Goal: Task Accomplishment & Management: Manage account settings

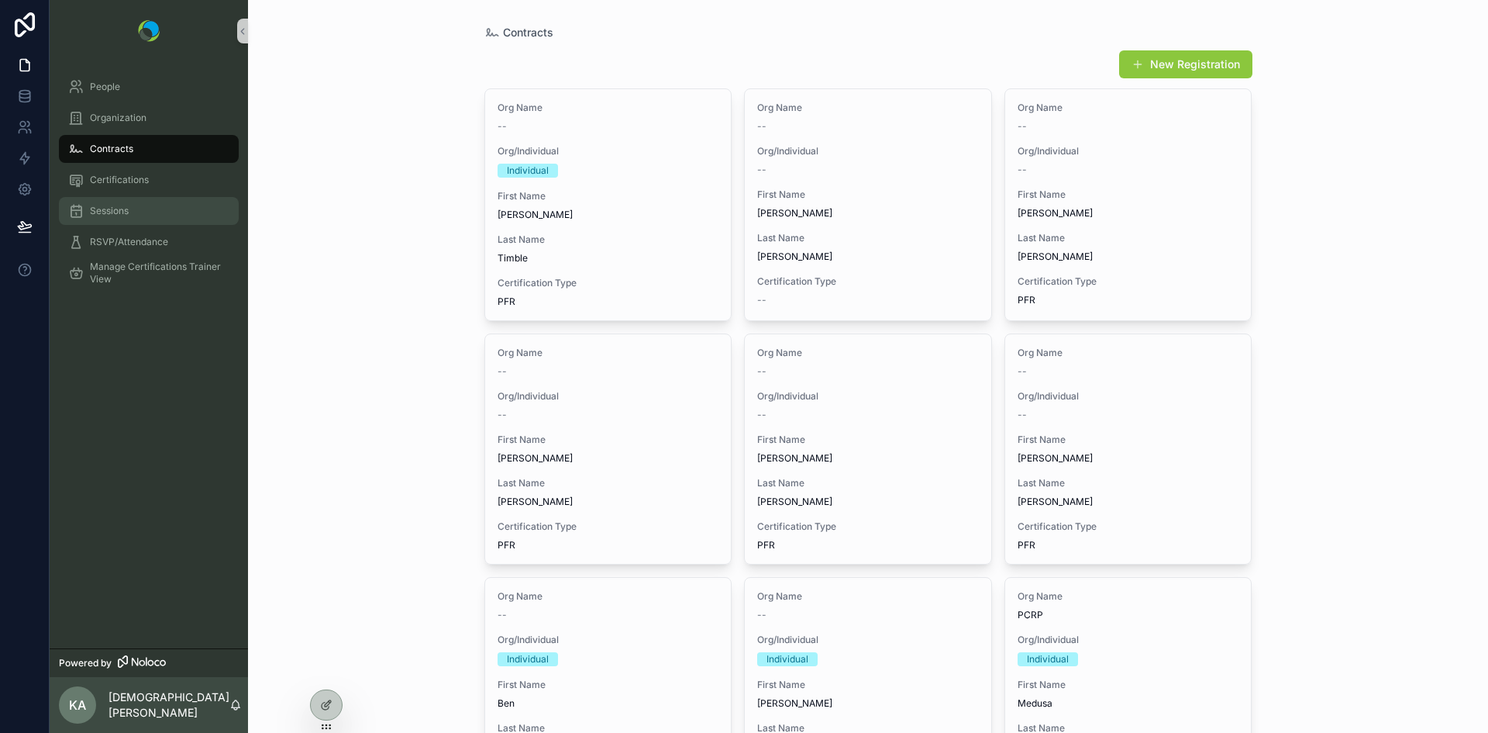
click at [101, 215] on span "Sessions" at bounding box center [109, 211] width 39 height 12
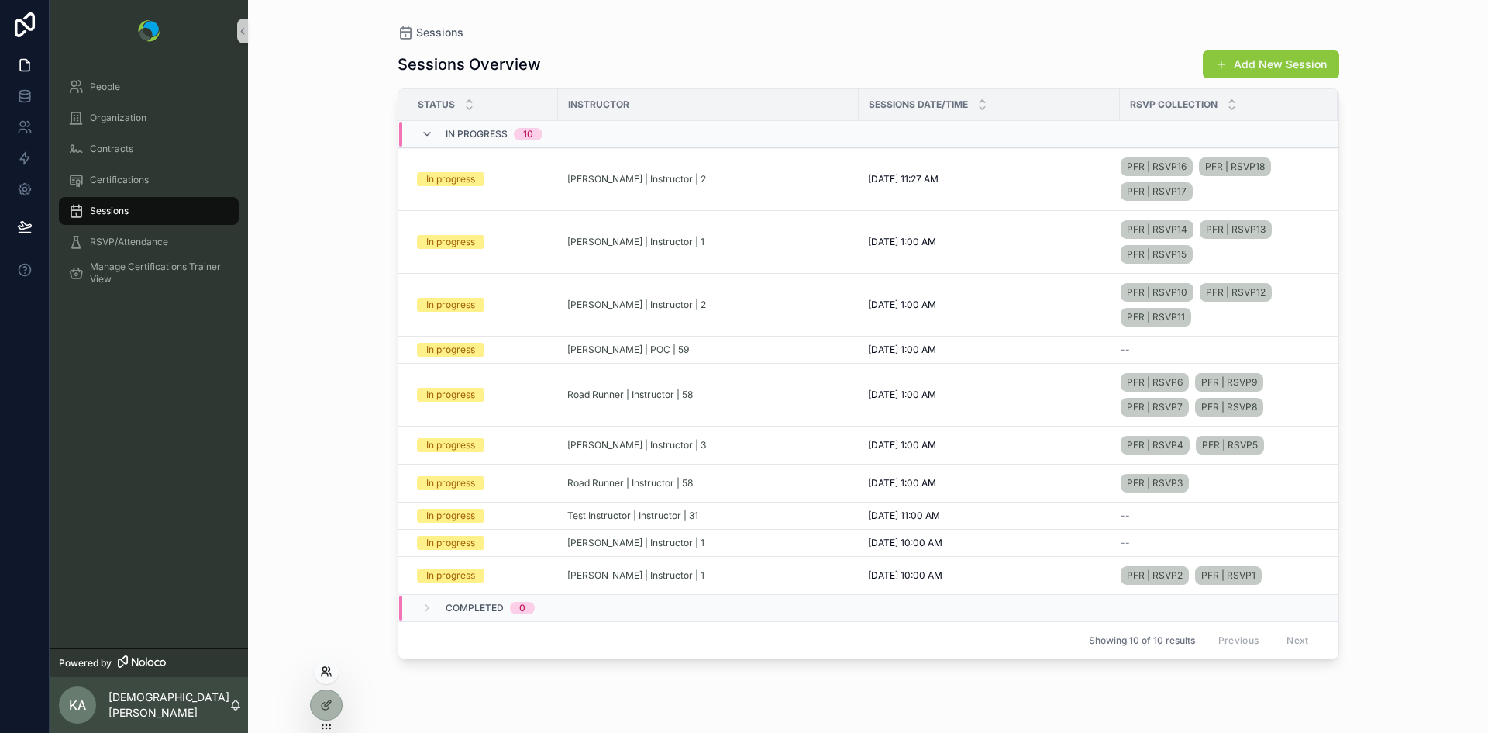
click at [325, 671] on icon at bounding box center [324, 669] width 4 height 4
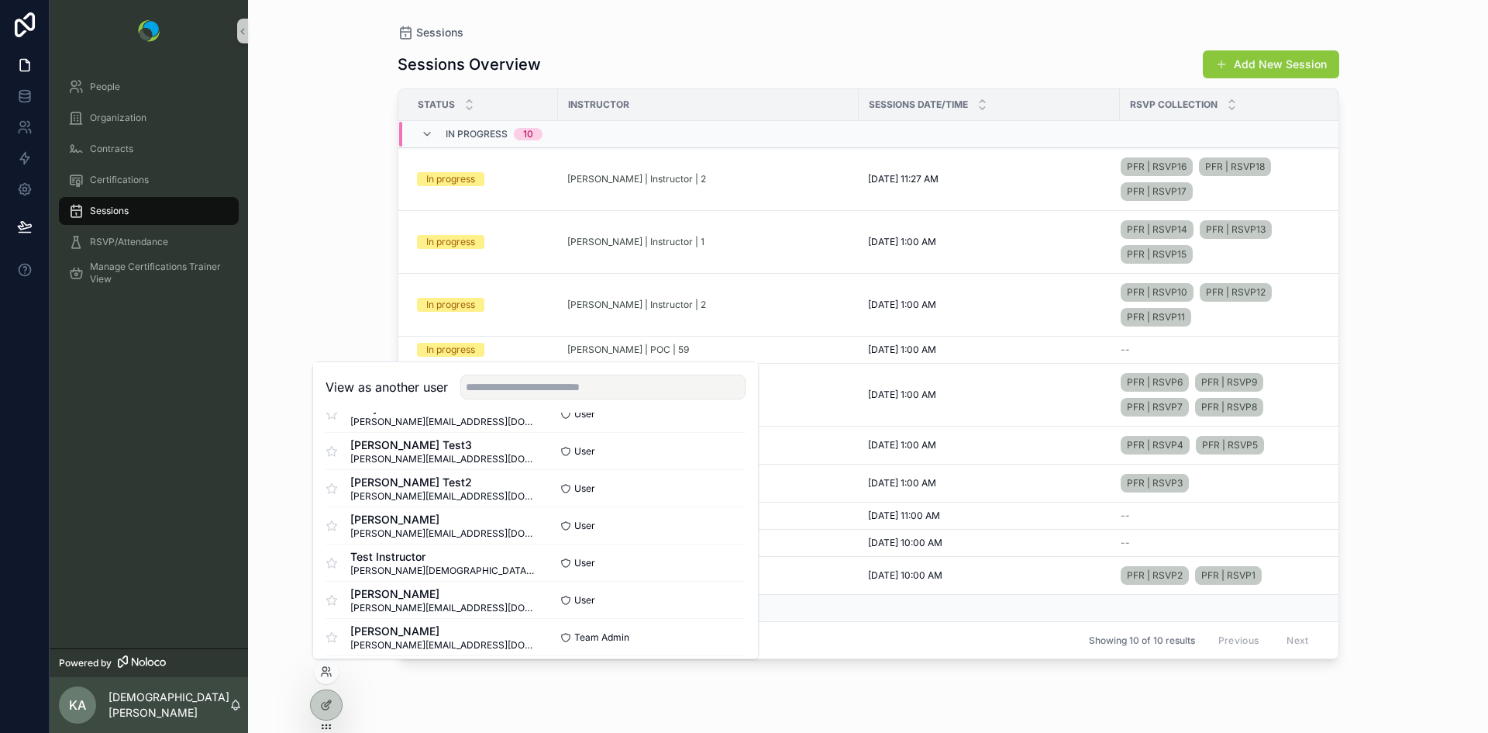
scroll to position [1073, 0]
click at [711, 565] on button "Select" at bounding box center [725, 561] width 40 height 22
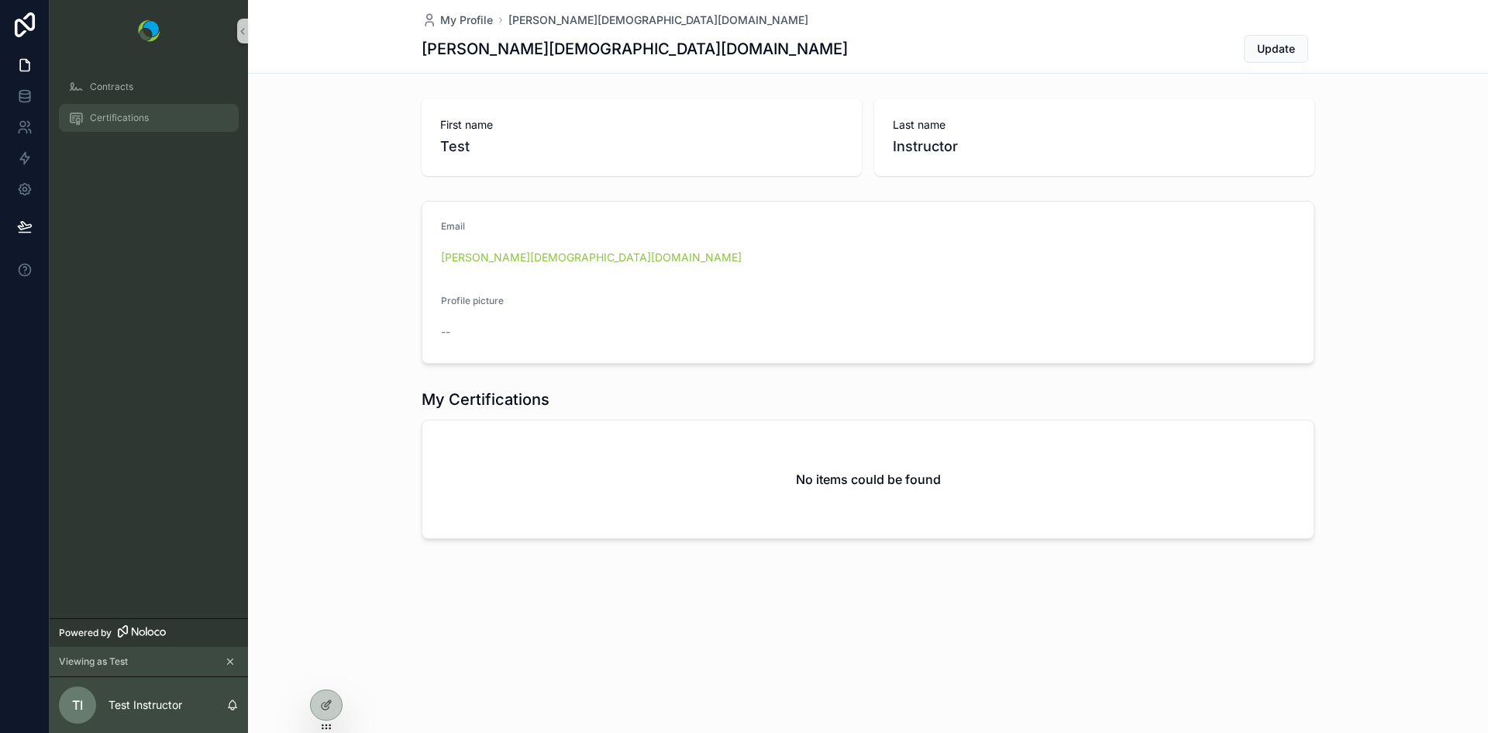
click at [117, 113] on span "Certifications" at bounding box center [119, 118] width 59 height 12
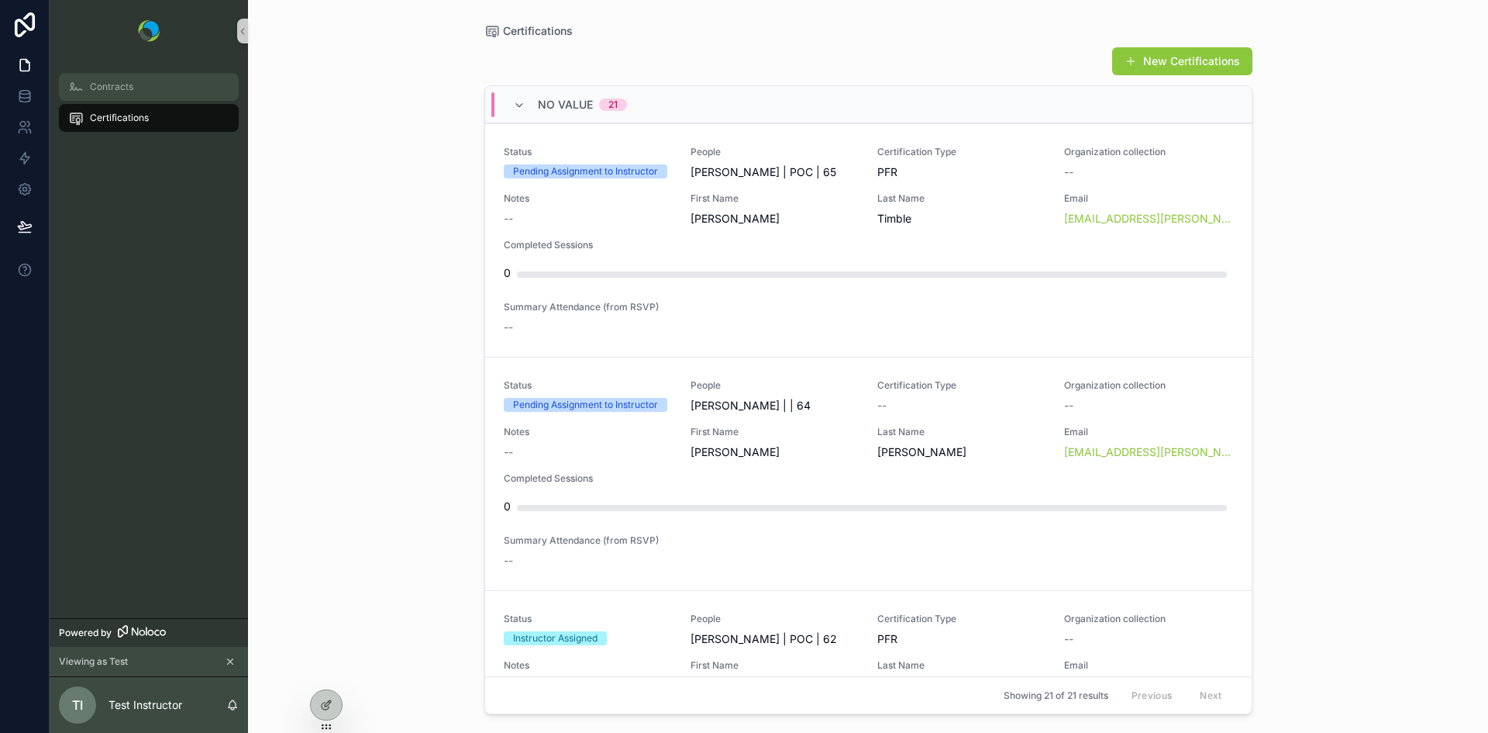
click at [119, 93] on div "Contracts" at bounding box center [148, 86] width 161 height 25
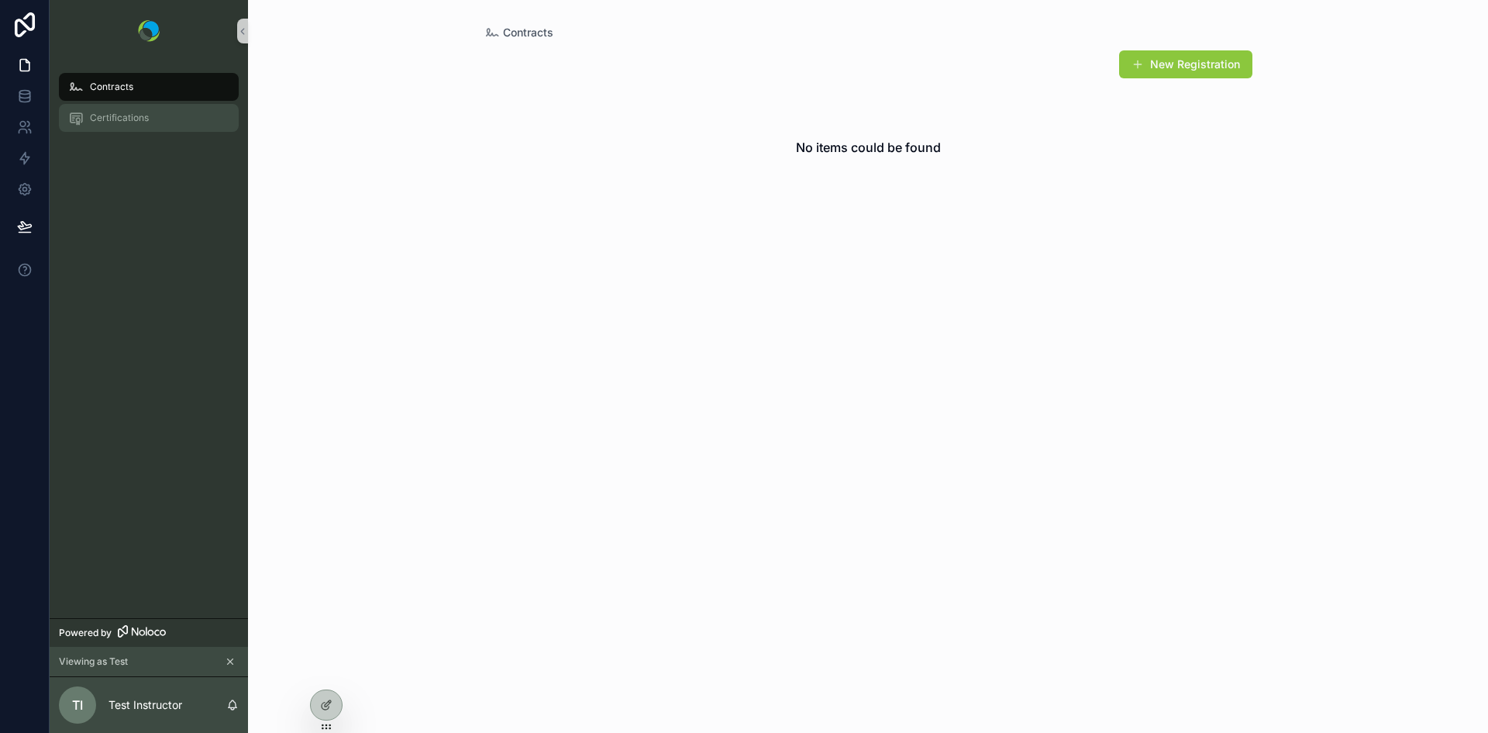
click at [116, 121] on span "Certifications" at bounding box center [119, 118] width 59 height 12
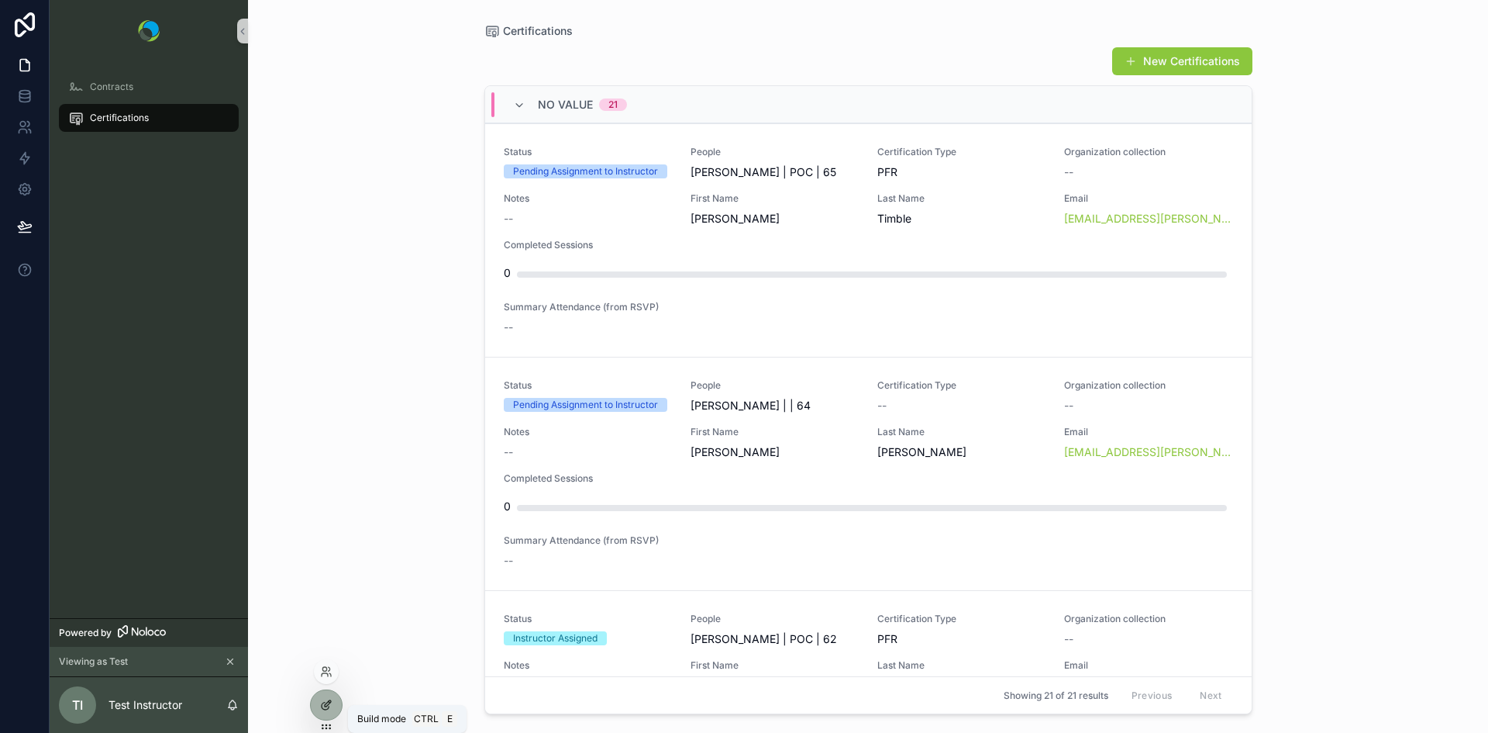
click at [326, 703] on icon at bounding box center [326, 704] width 12 height 12
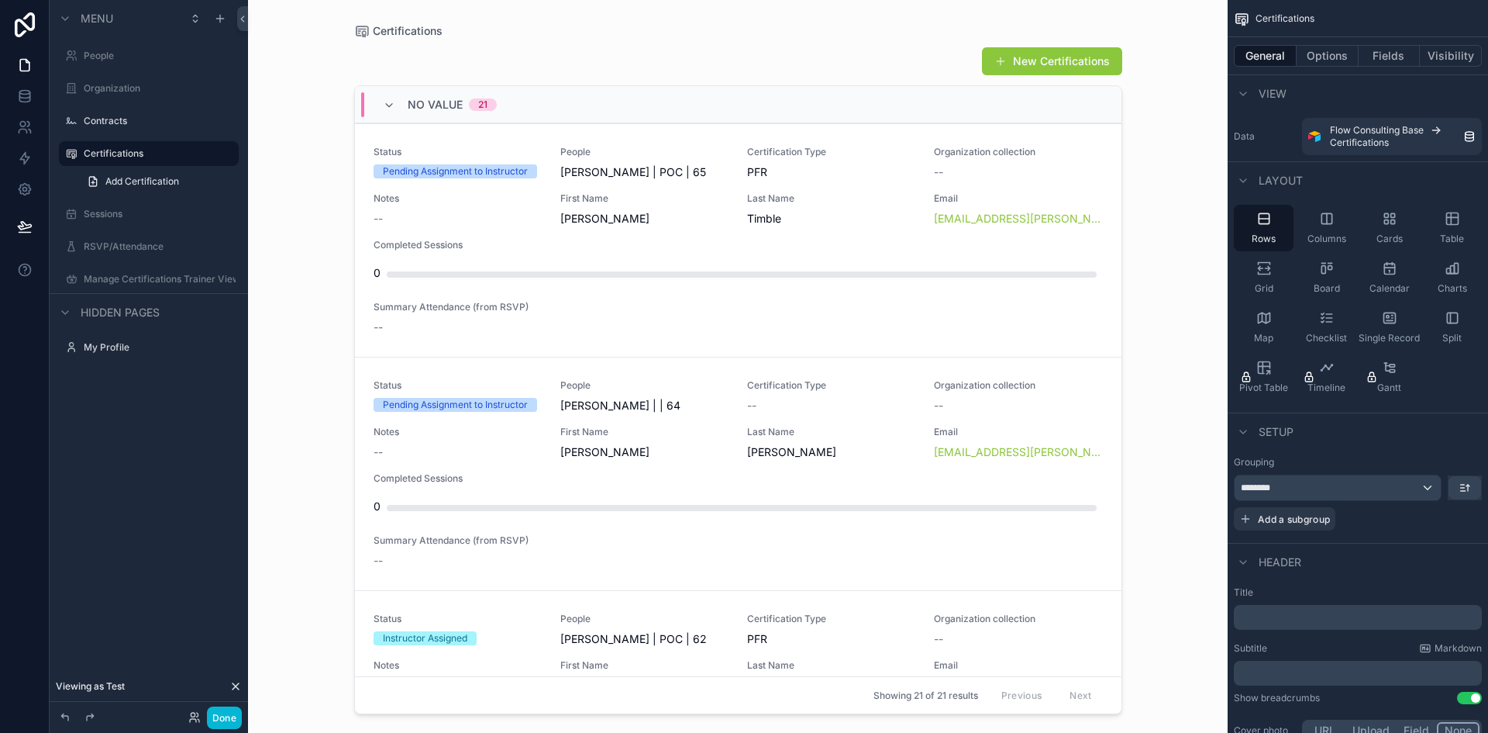
click at [774, 248] on div "scrollable content" at bounding box center [738, 357] width 793 height 714
click at [1448, 229] on div "Table" at bounding box center [1452, 228] width 60 height 47
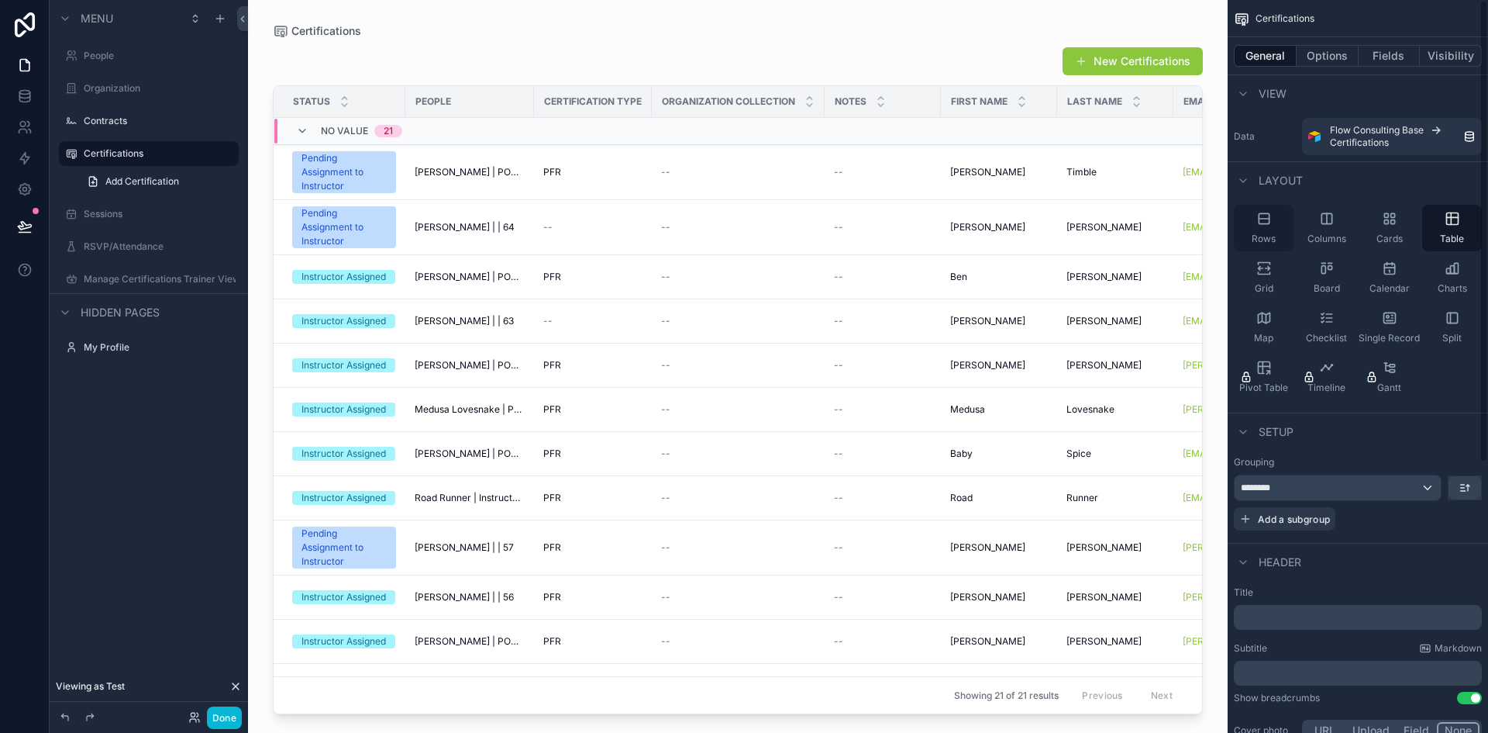
click at [1267, 226] on div "Rows" at bounding box center [1264, 228] width 60 height 47
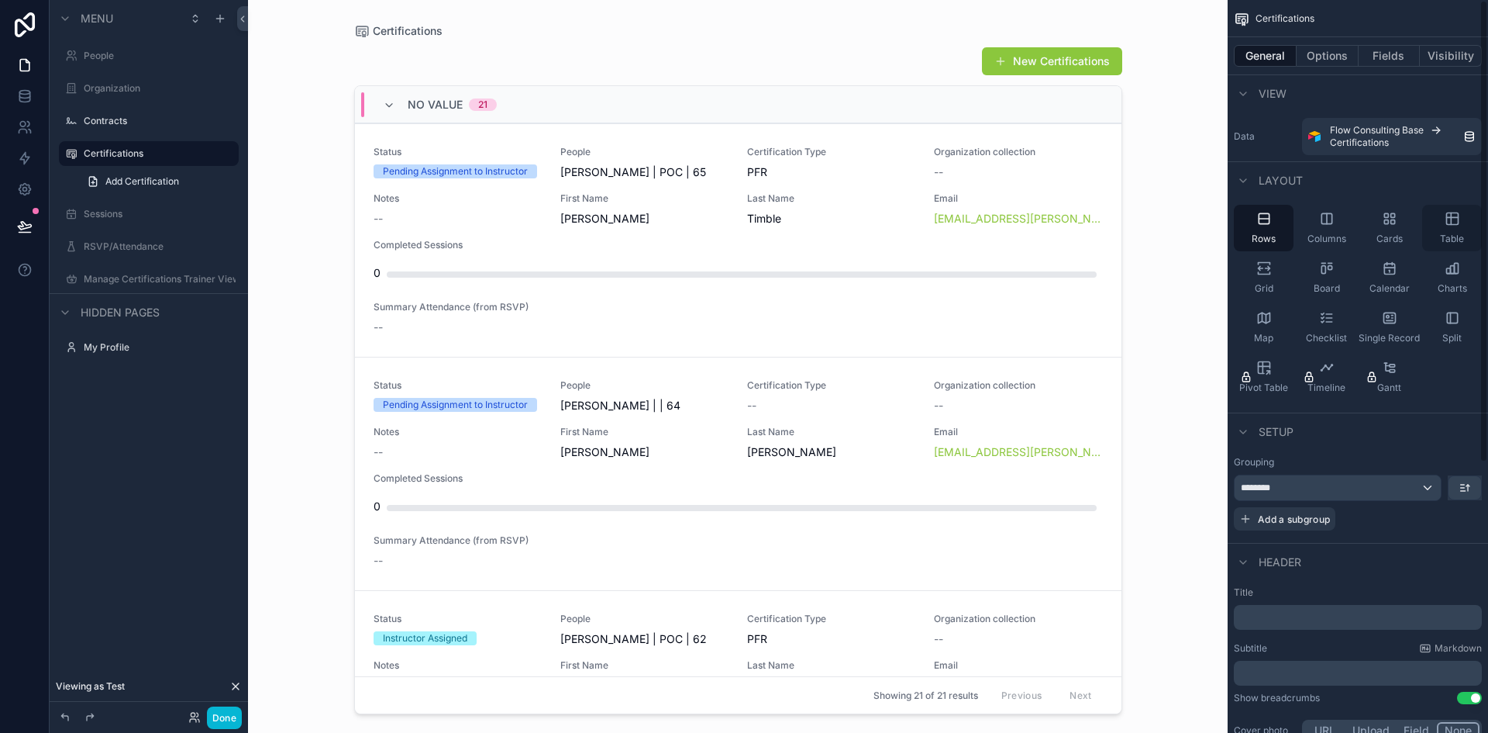
click at [1441, 225] on div "Table" at bounding box center [1452, 228] width 60 height 47
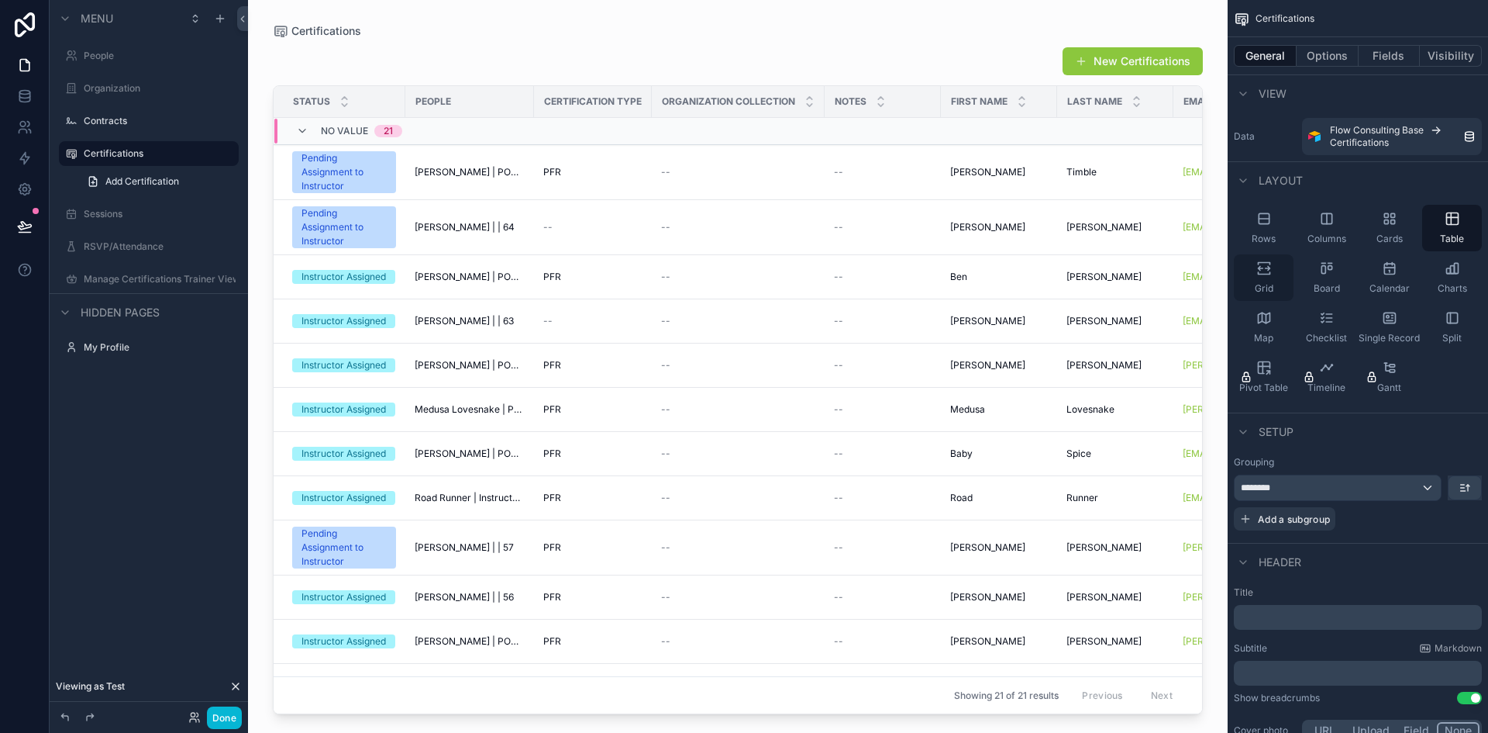
click at [1266, 267] on icon "scrollable content" at bounding box center [1265, 268] width 16 height 16
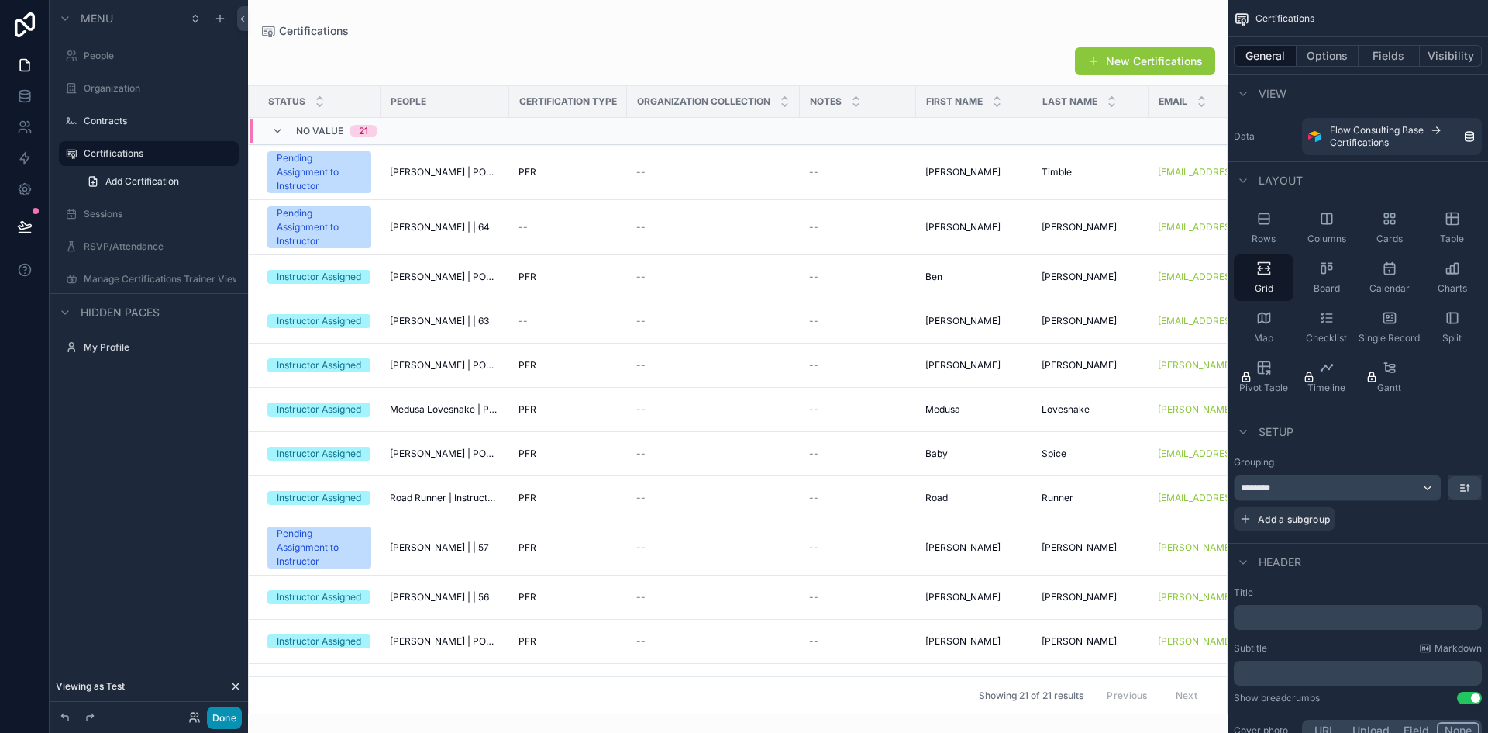
click at [228, 716] on button "Done" at bounding box center [224, 717] width 35 height 22
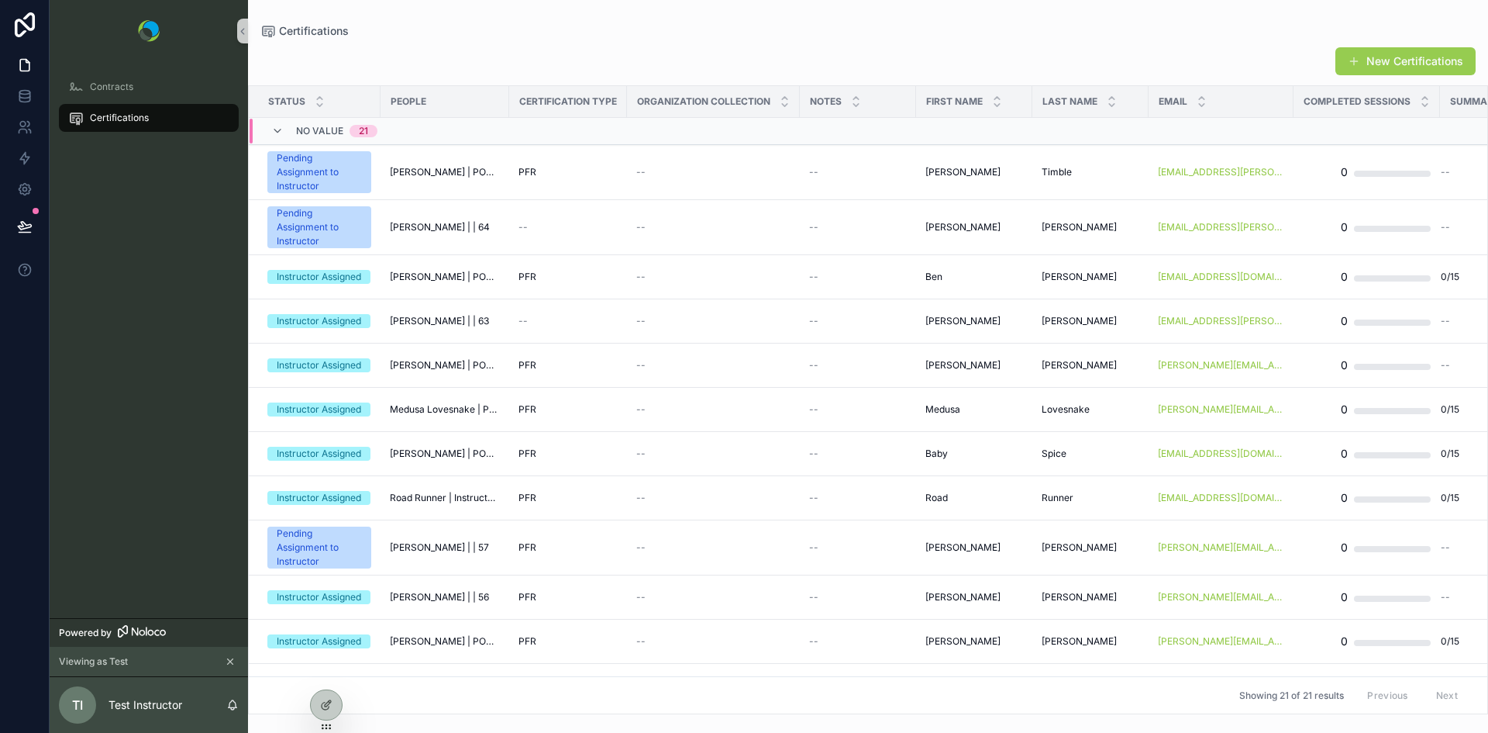
click at [1407, 64] on button "New Certifications" at bounding box center [1406, 61] width 140 height 28
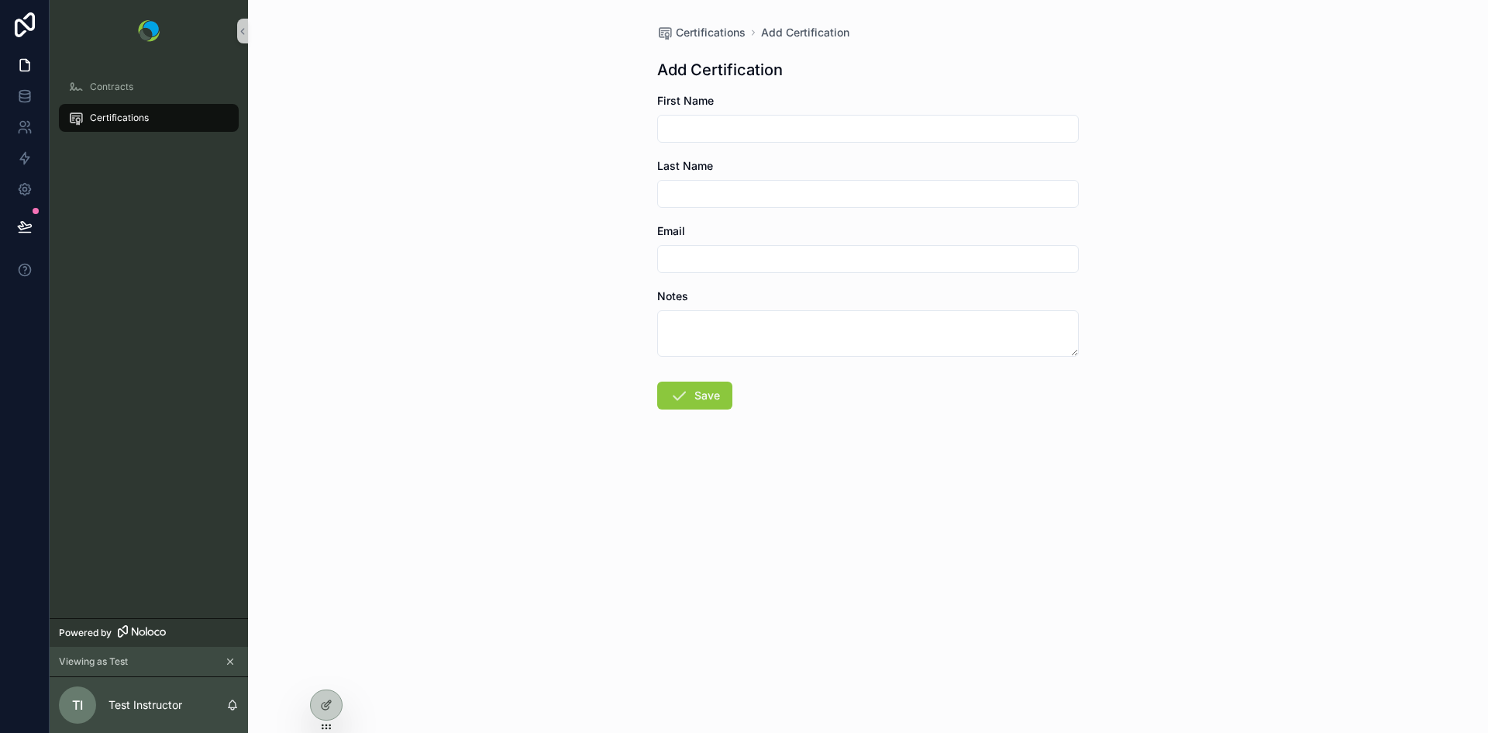
click at [115, 116] on span "Certifications" at bounding box center [119, 118] width 59 height 12
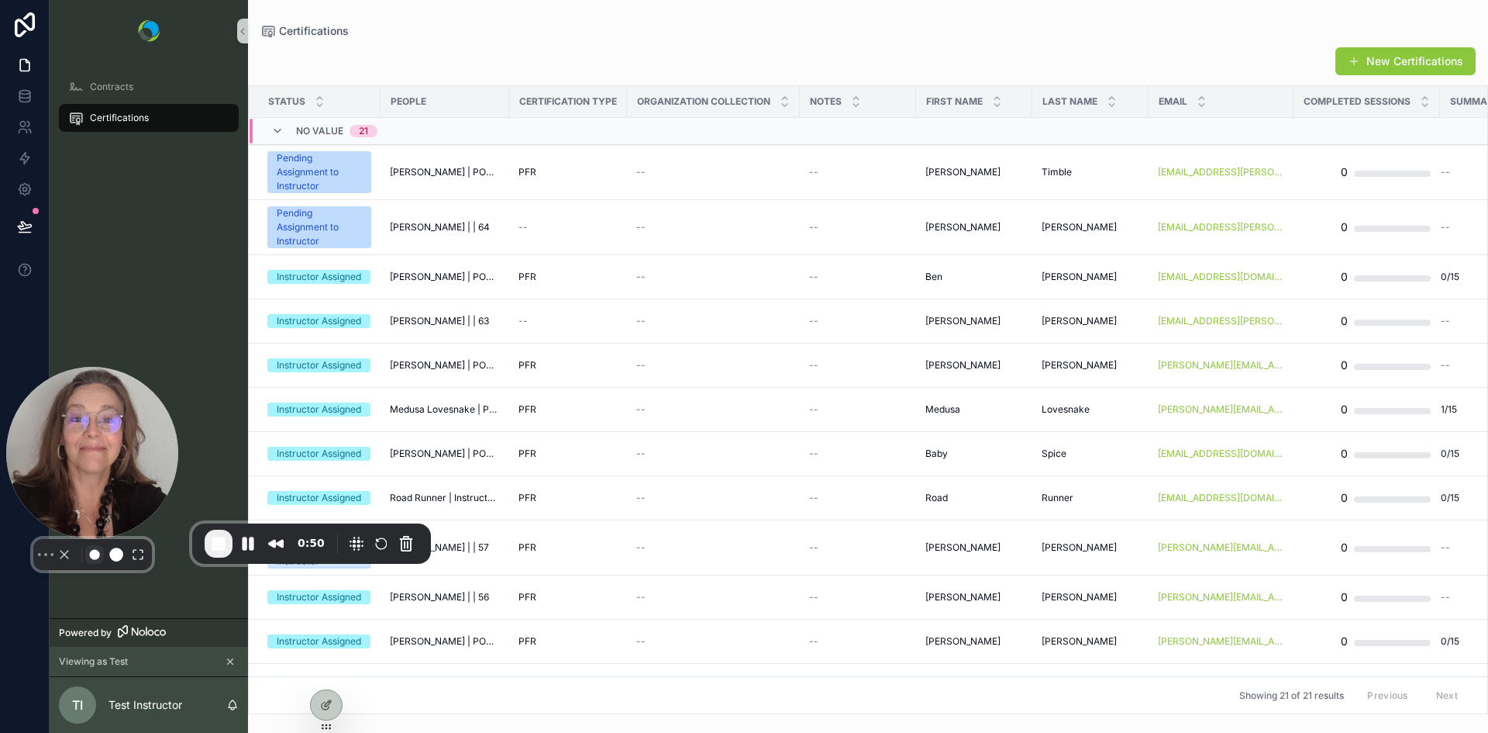
drag, startPoint x: 108, startPoint y: 688, endPoint x: 79, endPoint y: 531, distance: 159.2
click at [79, 539] on div "Select video screen size" at bounding box center [92, 554] width 172 height 31
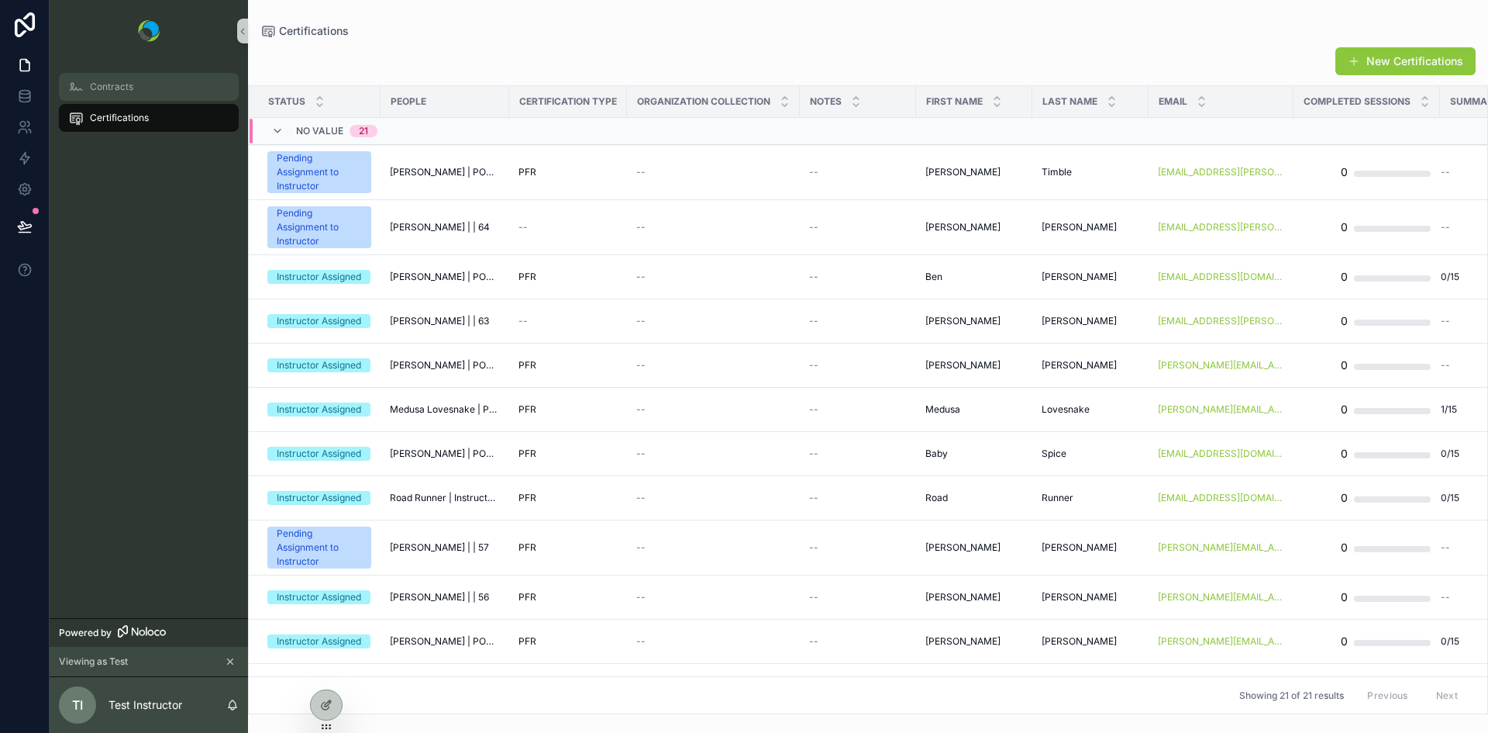
click at [116, 86] on span "Contracts" at bounding box center [111, 87] width 43 height 12
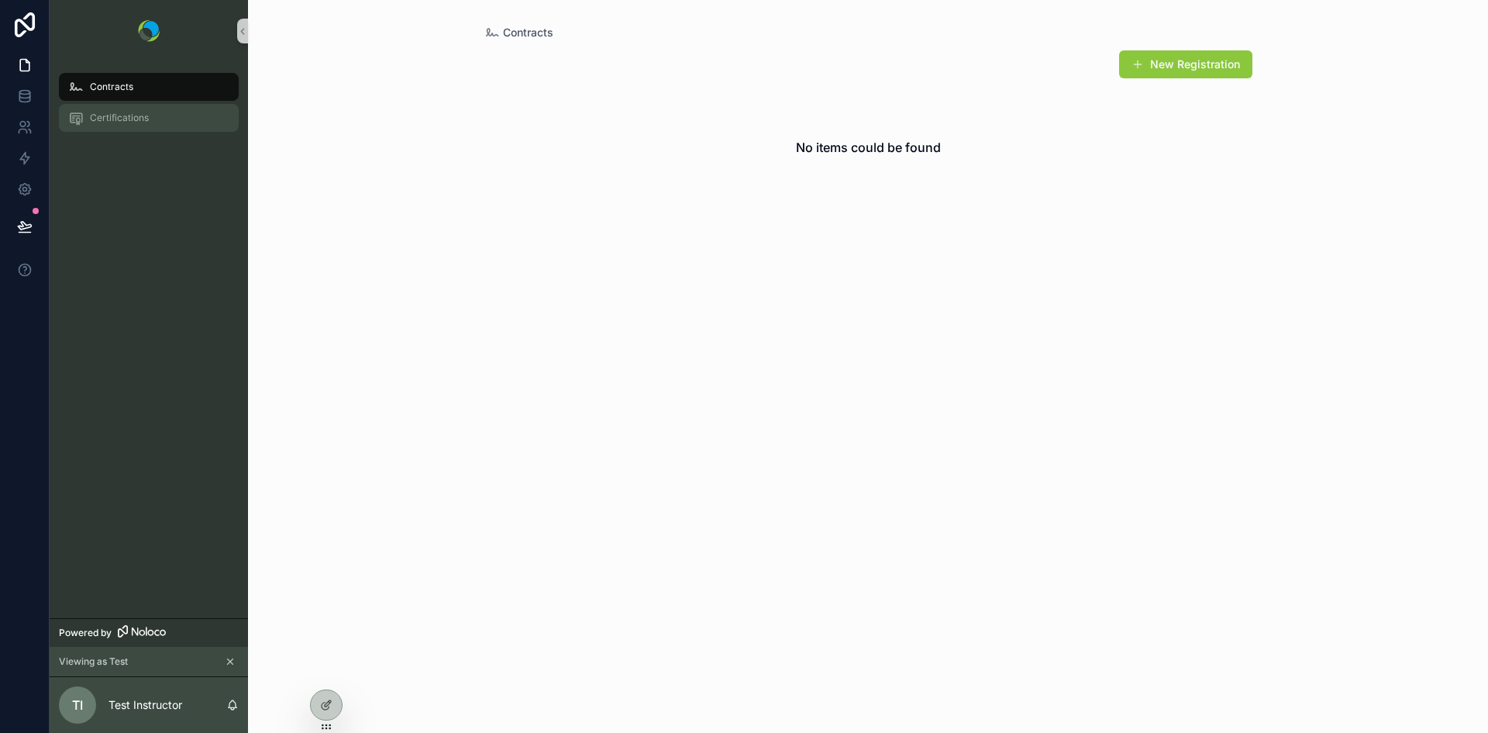
click at [119, 117] on span "Certifications" at bounding box center [119, 118] width 59 height 12
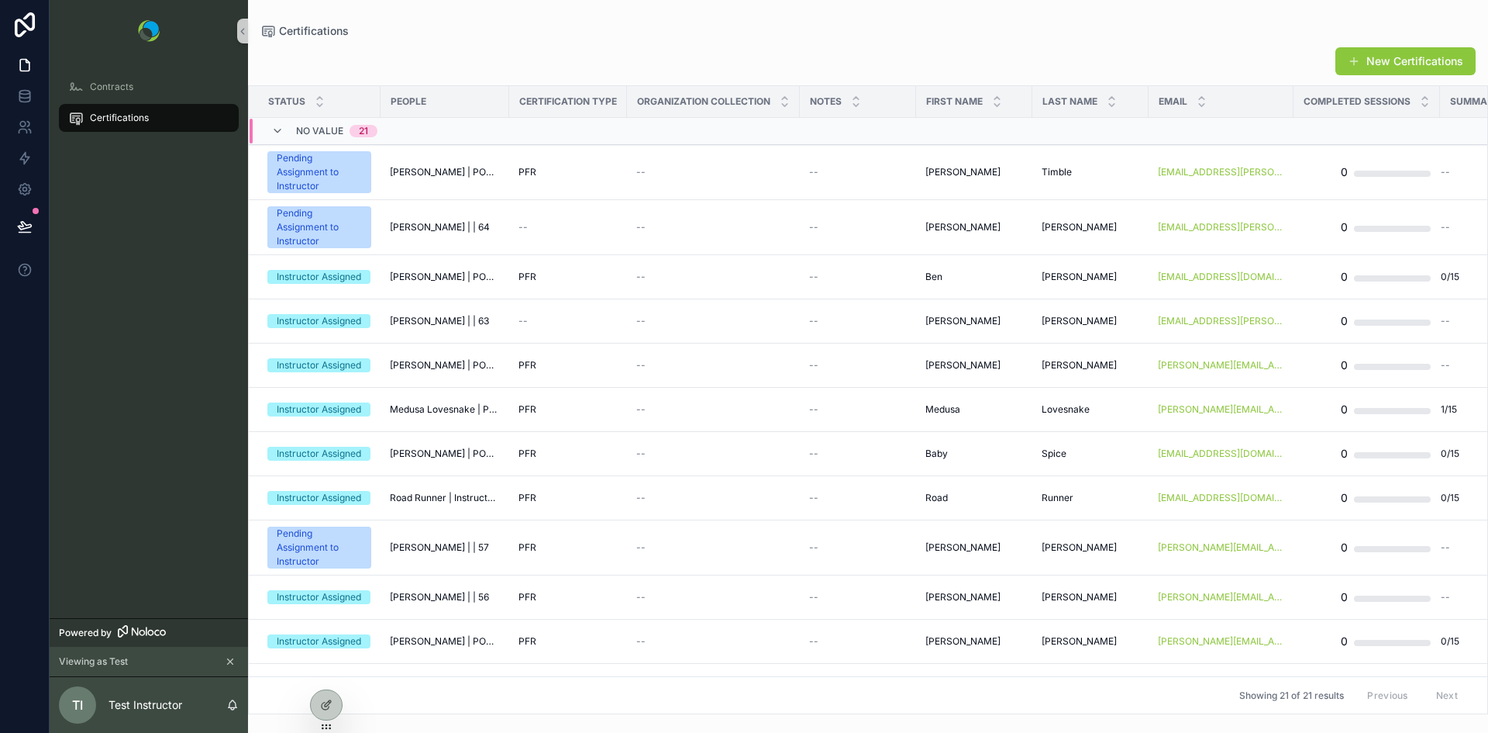
click at [120, 119] on span "Certifications" at bounding box center [119, 118] width 59 height 12
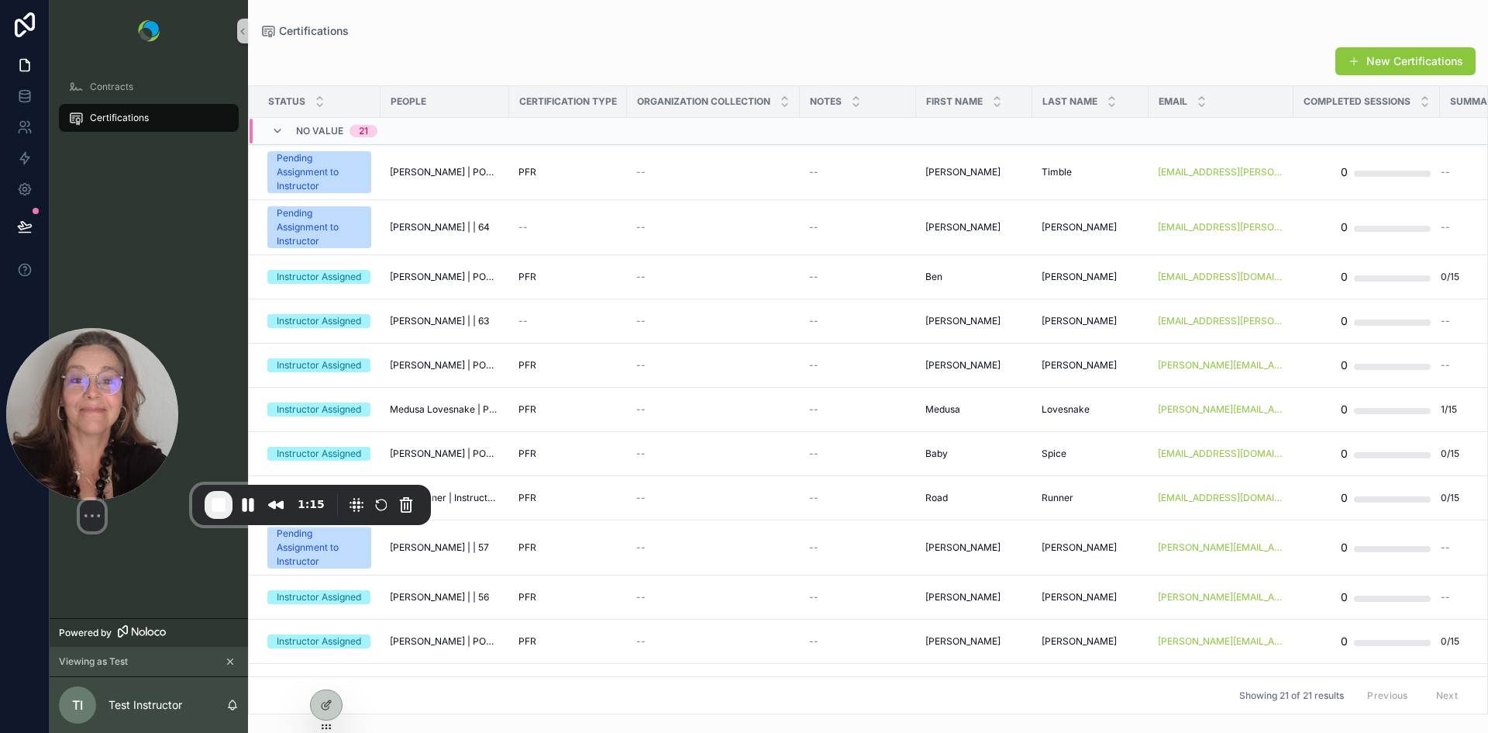
drag, startPoint x: 73, startPoint y: 687, endPoint x: 58, endPoint y: 491, distance: 195.9
click at [58, 500] on div "Select video screen size" at bounding box center [92, 515] width 172 height 31
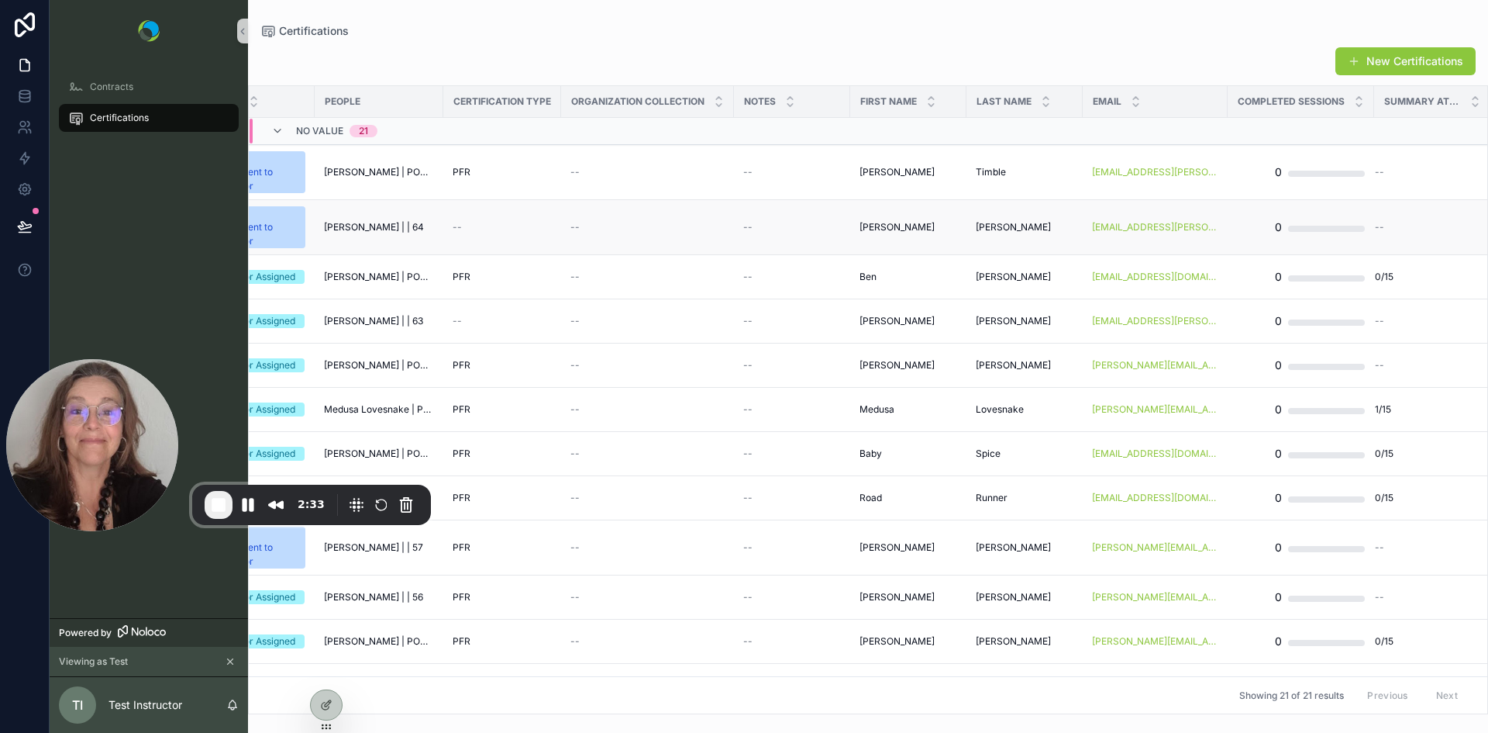
scroll to position [0, 84]
click at [115, 122] on span "Certifications" at bounding box center [119, 118] width 59 height 12
click at [325, 700] on icon at bounding box center [326, 704] width 12 height 12
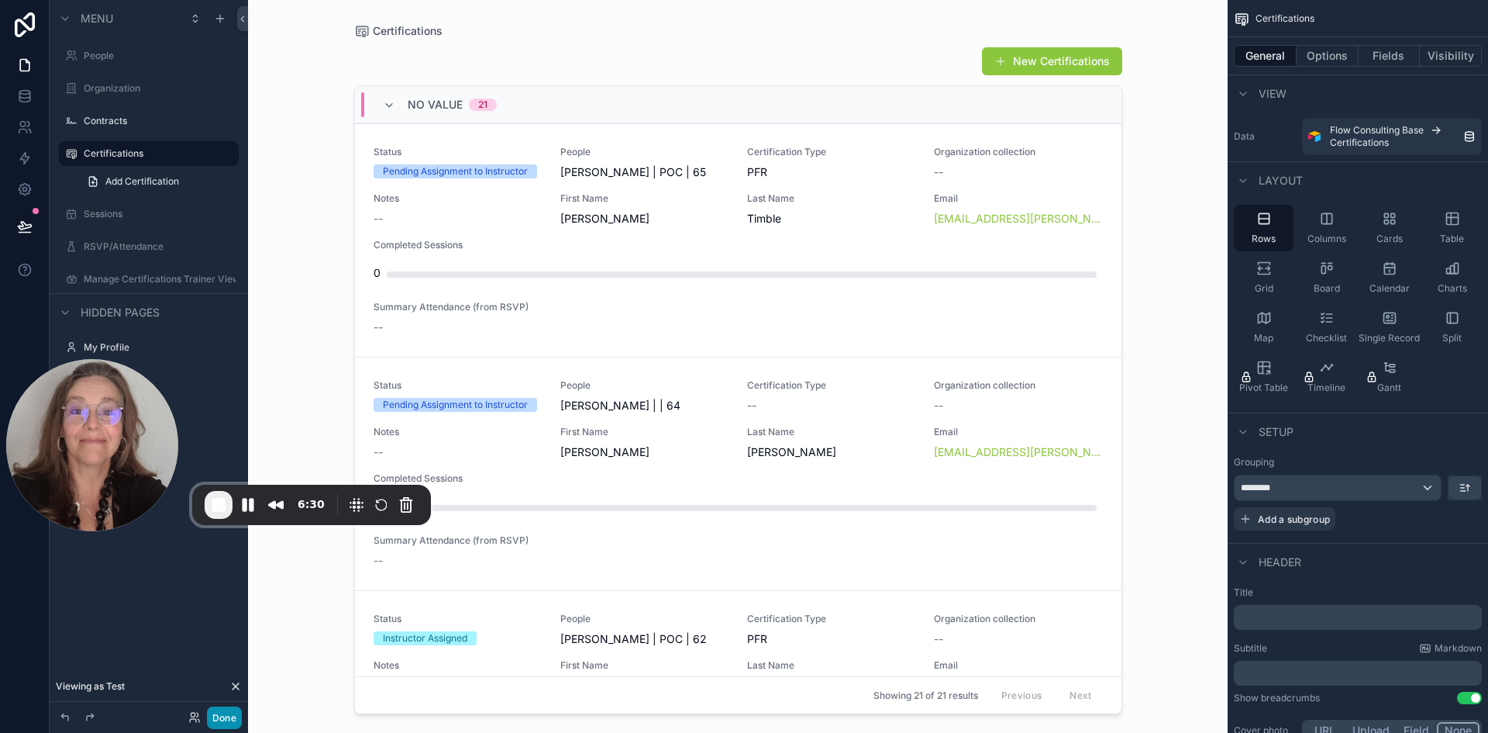
click at [220, 720] on button "Done" at bounding box center [224, 717] width 35 height 22
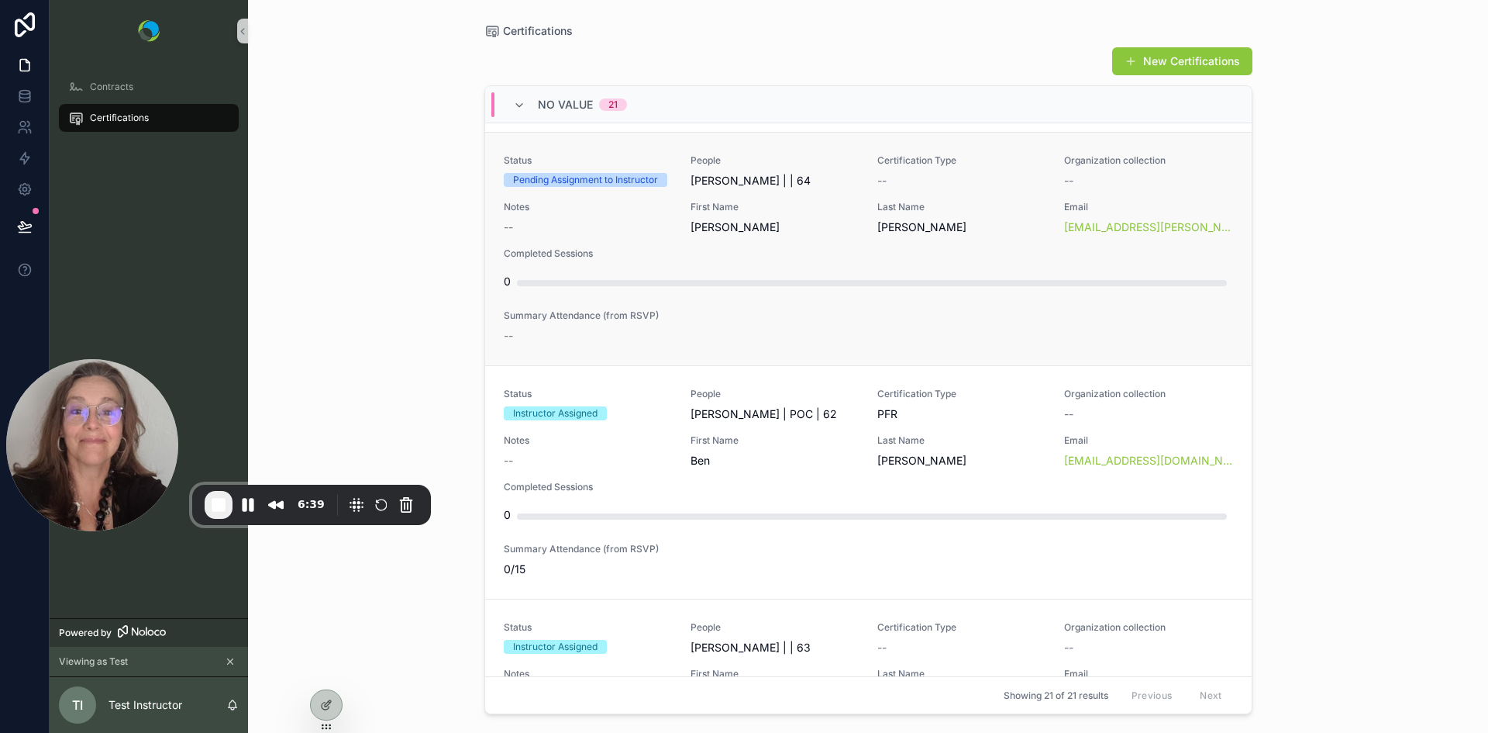
scroll to position [0, 0]
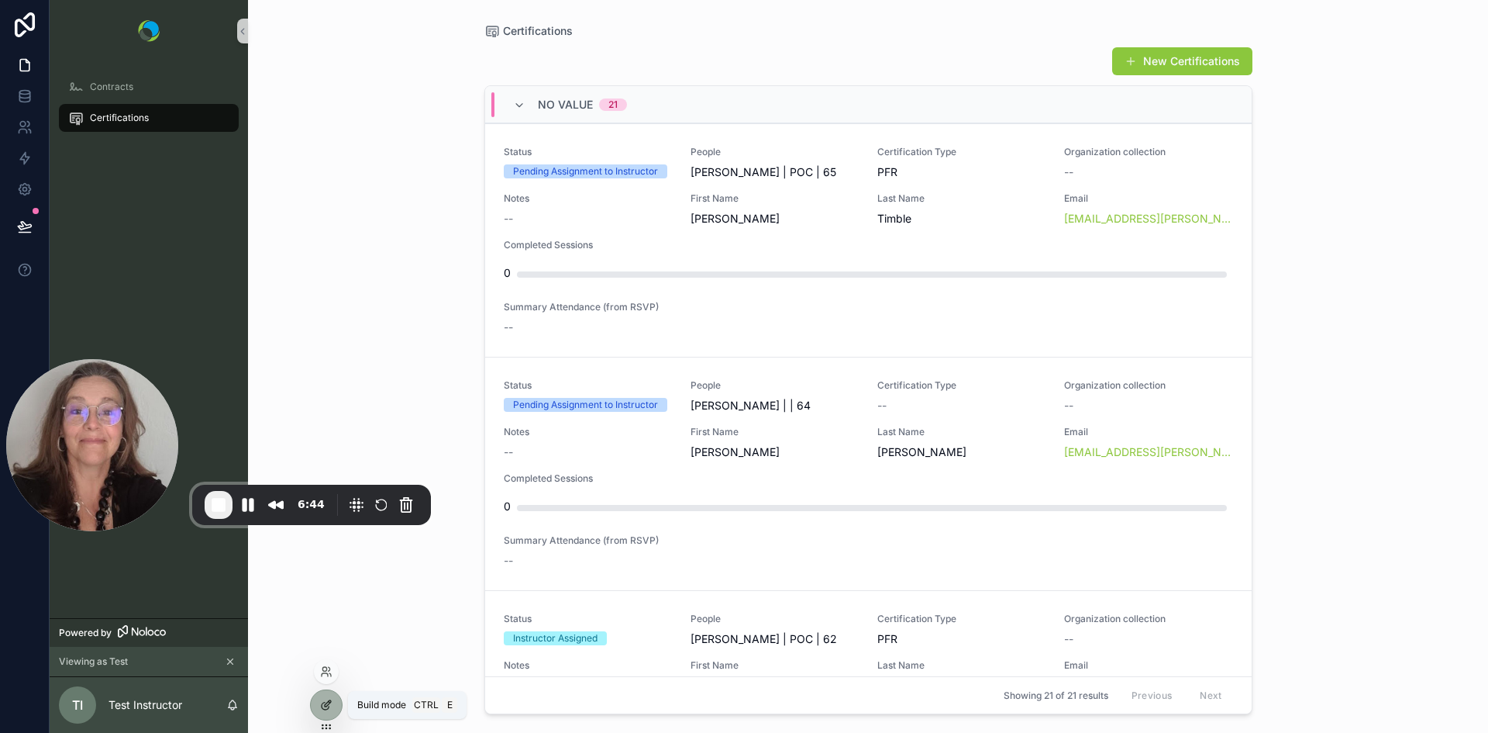
click at [325, 707] on icon at bounding box center [326, 704] width 12 height 12
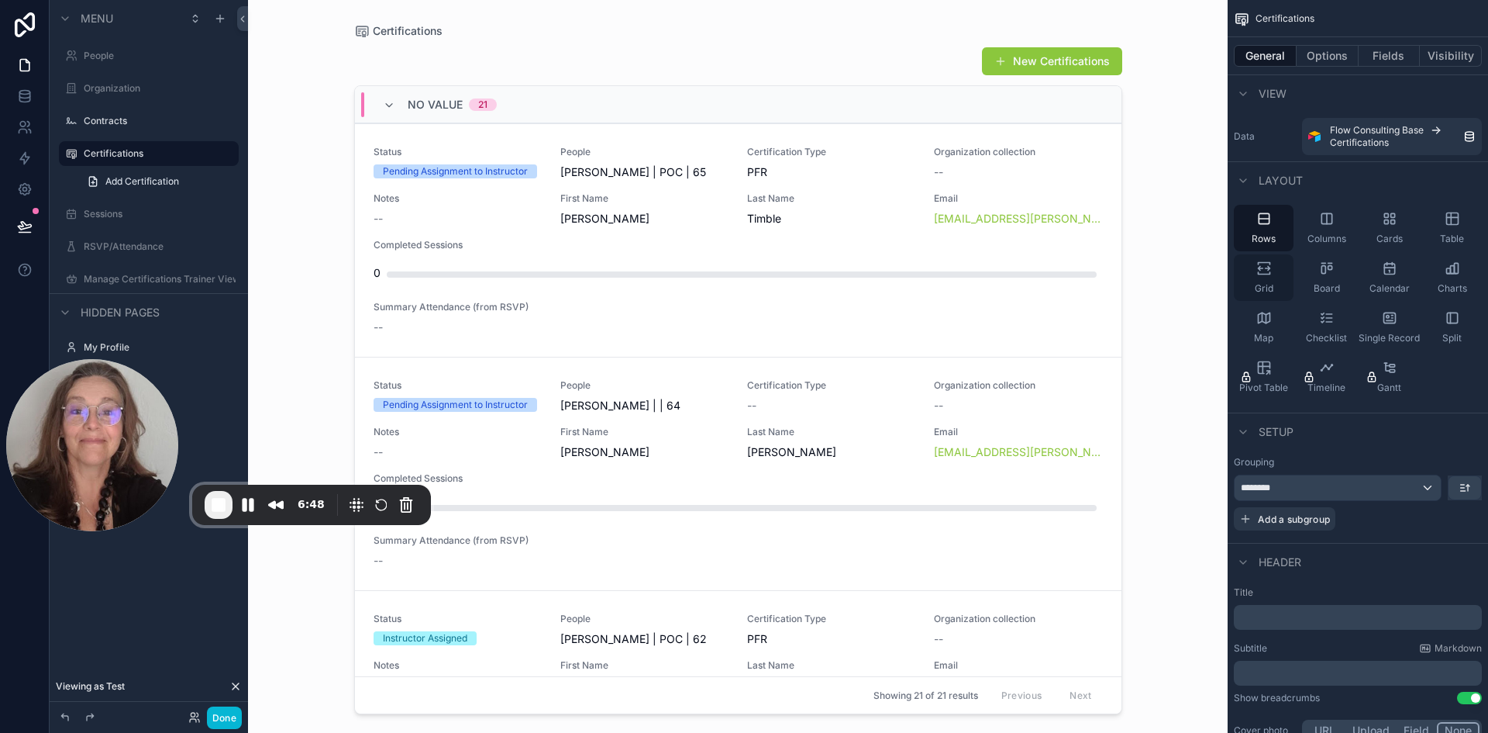
click at [1264, 278] on div "Grid" at bounding box center [1264, 277] width 60 height 47
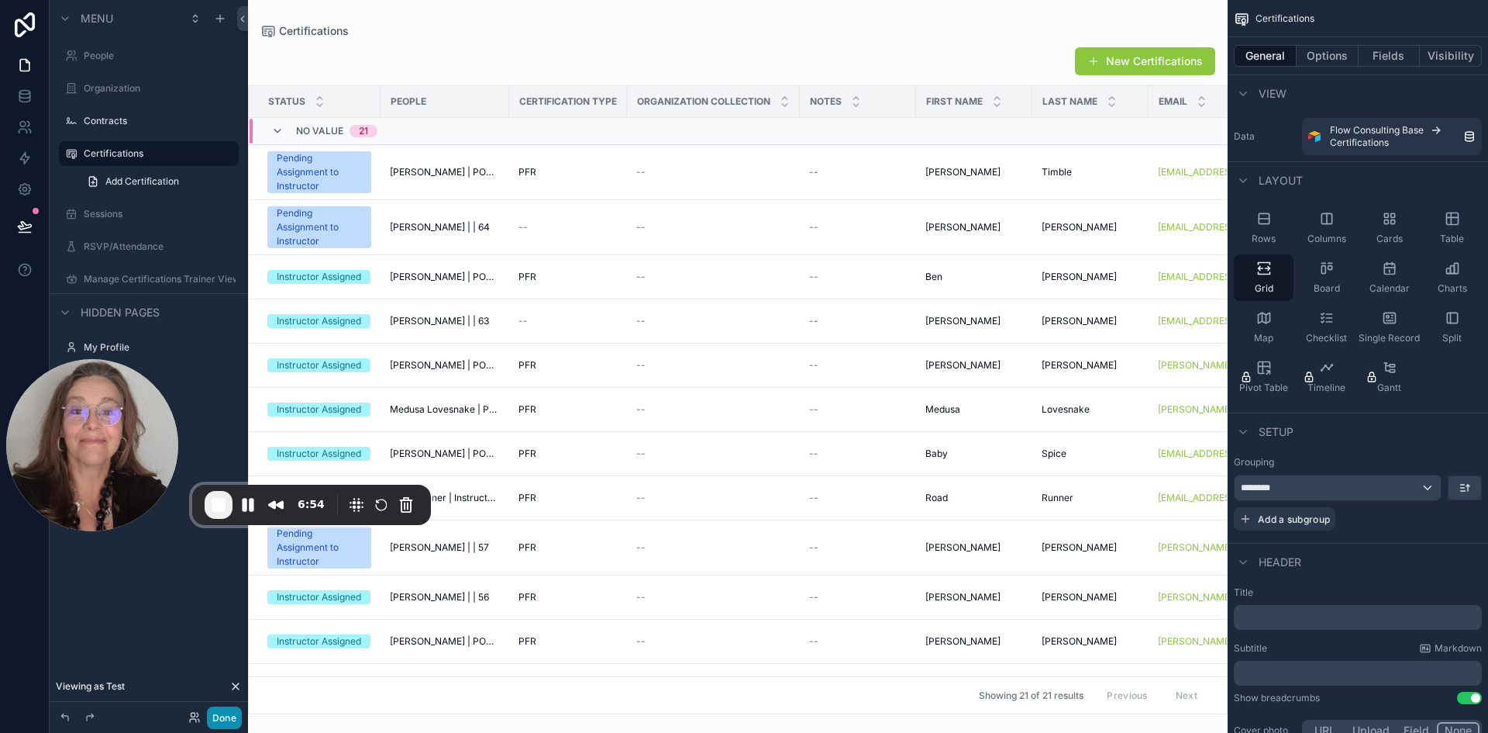
click at [224, 722] on button "Done" at bounding box center [224, 717] width 35 height 22
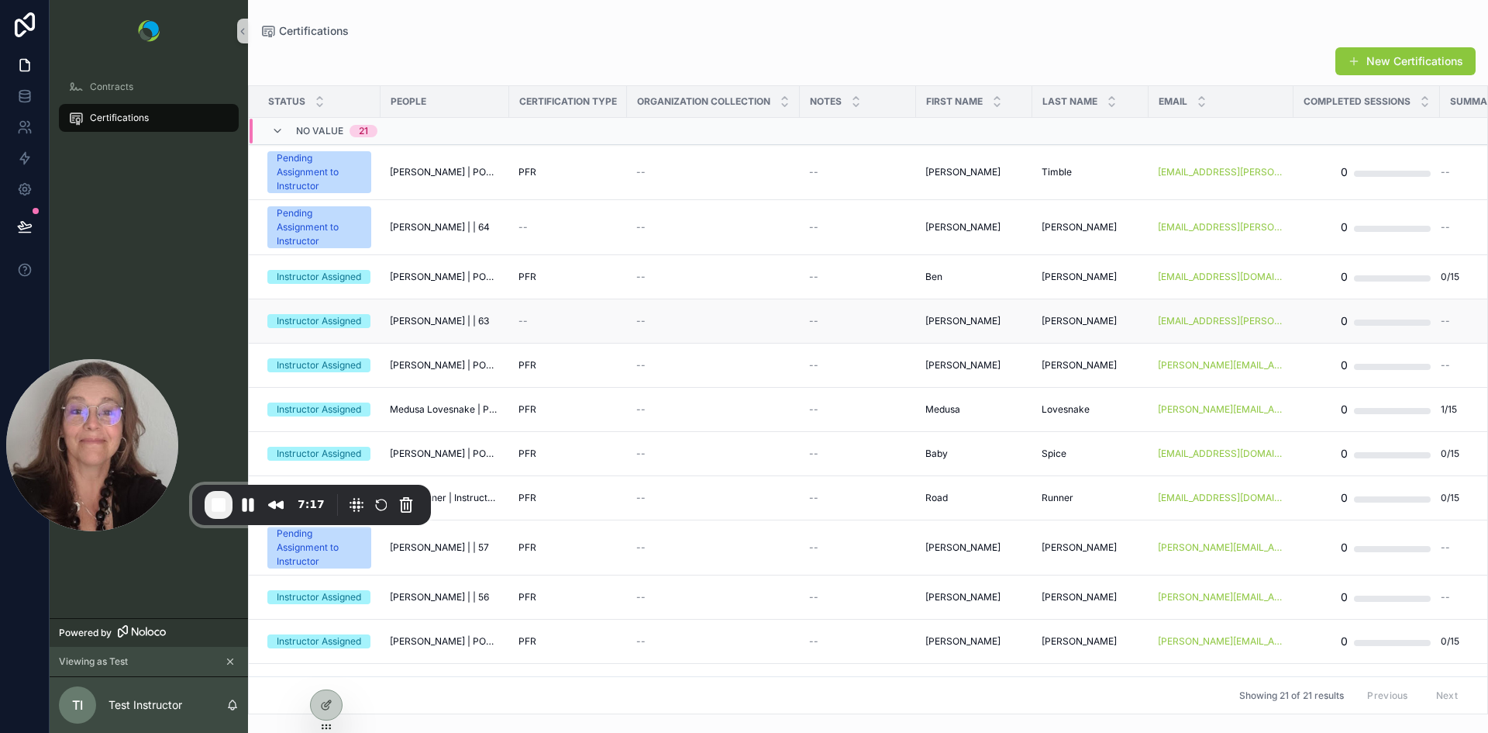
scroll to position [0, 84]
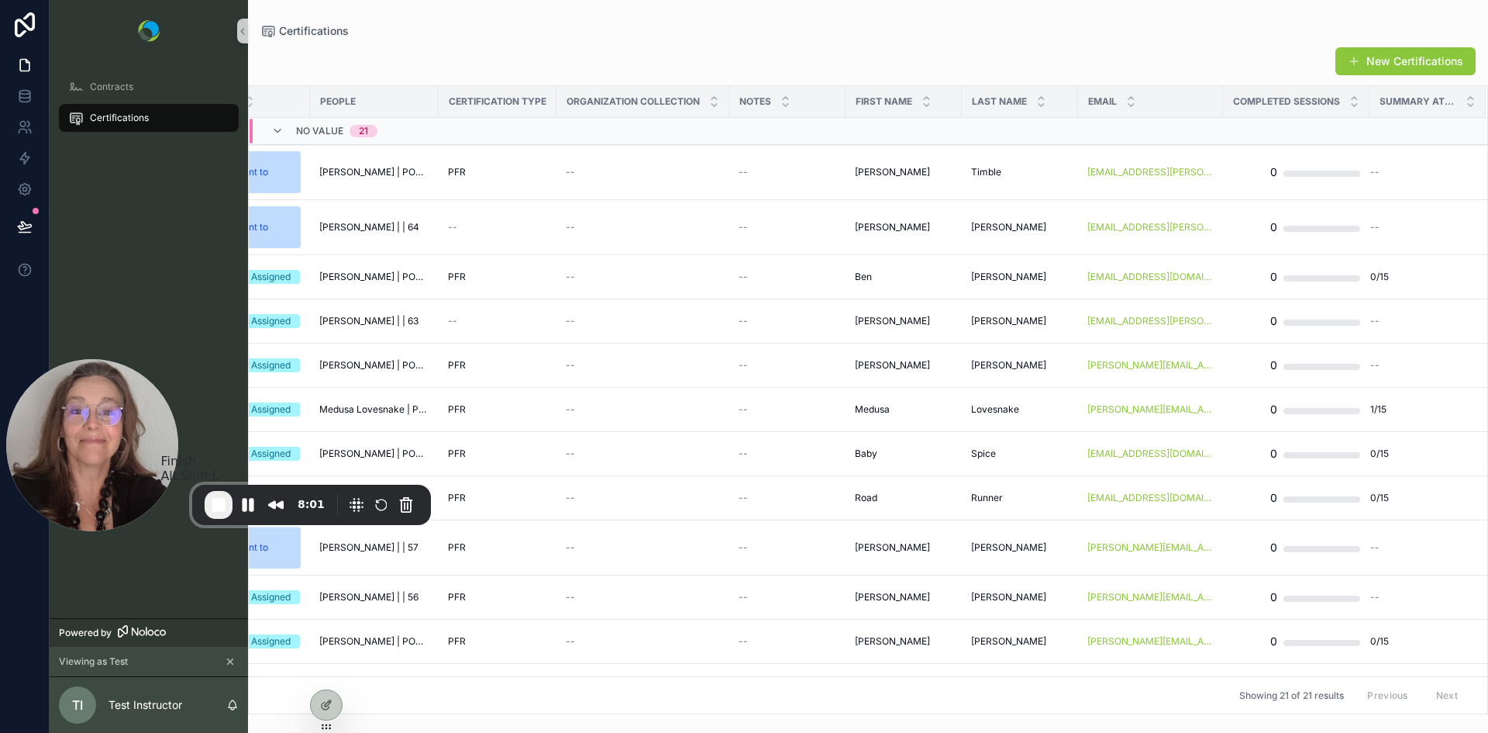
click at [222, 504] on span "End Recording" at bounding box center [218, 504] width 19 height 19
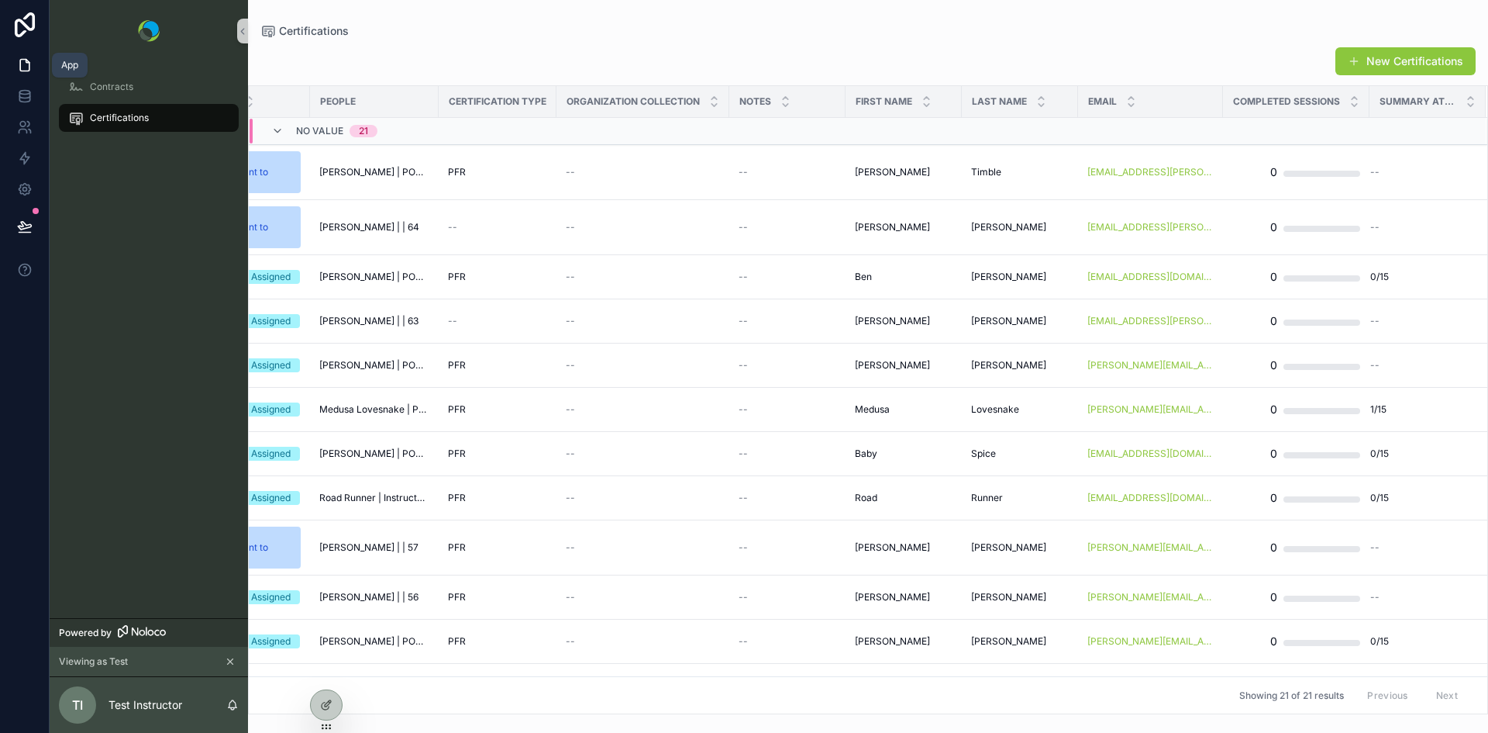
click at [24, 67] on icon at bounding box center [25, 65] width 16 height 16
click at [21, 29] on icon at bounding box center [24, 24] width 31 height 25
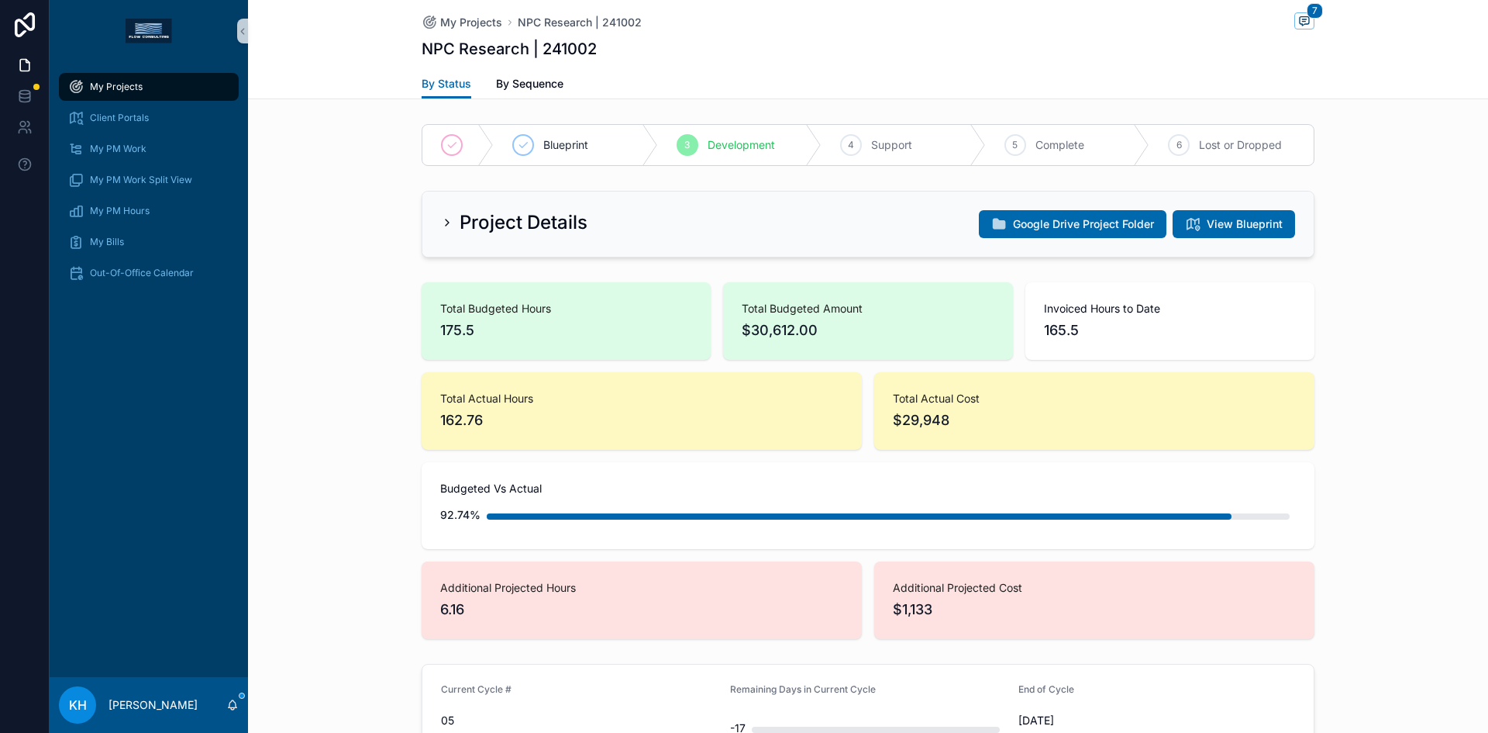
scroll to position [526, 0]
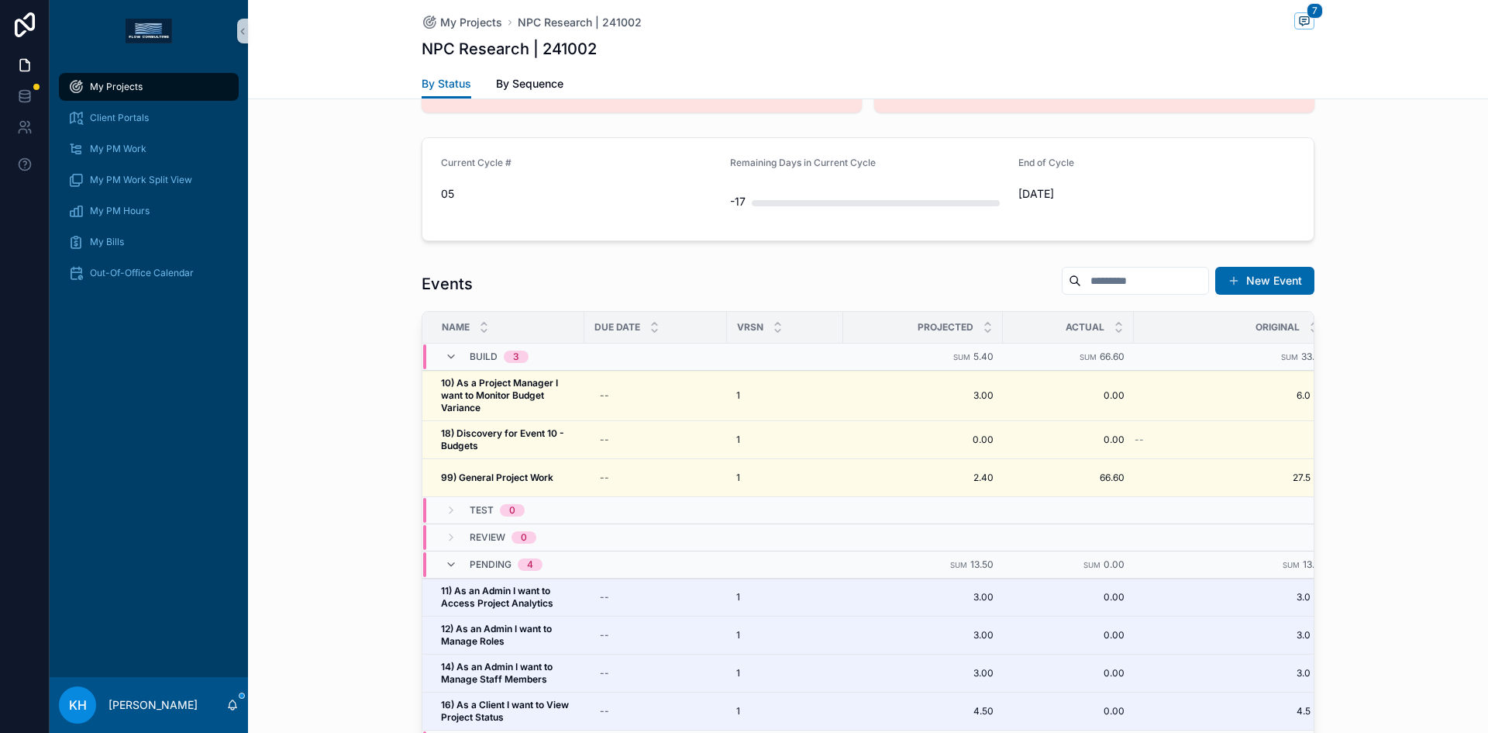
click at [97, 91] on span "My Projects" at bounding box center [116, 87] width 53 height 12
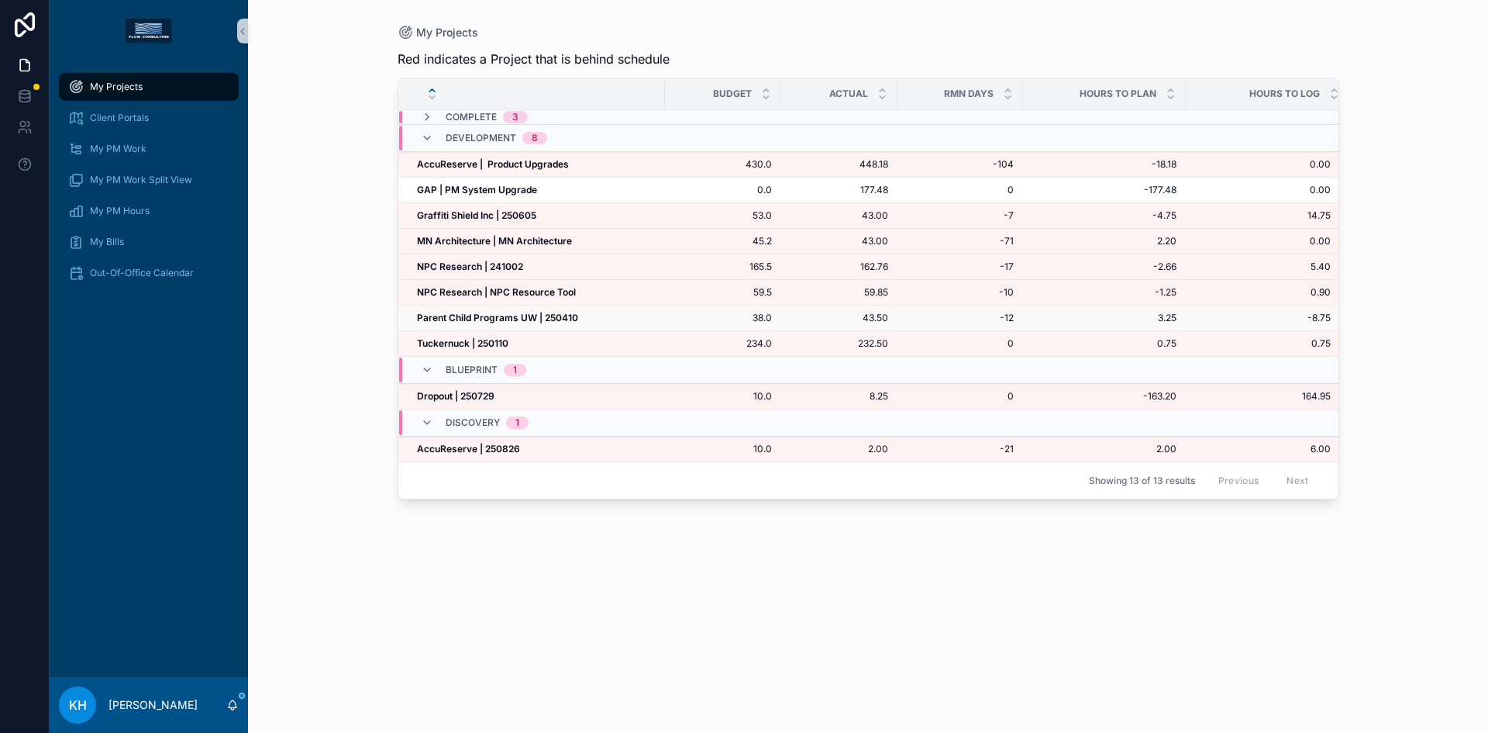
click at [461, 318] on strong "Parent Child Programs UW | 250410" at bounding box center [497, 318] width 161 height 12
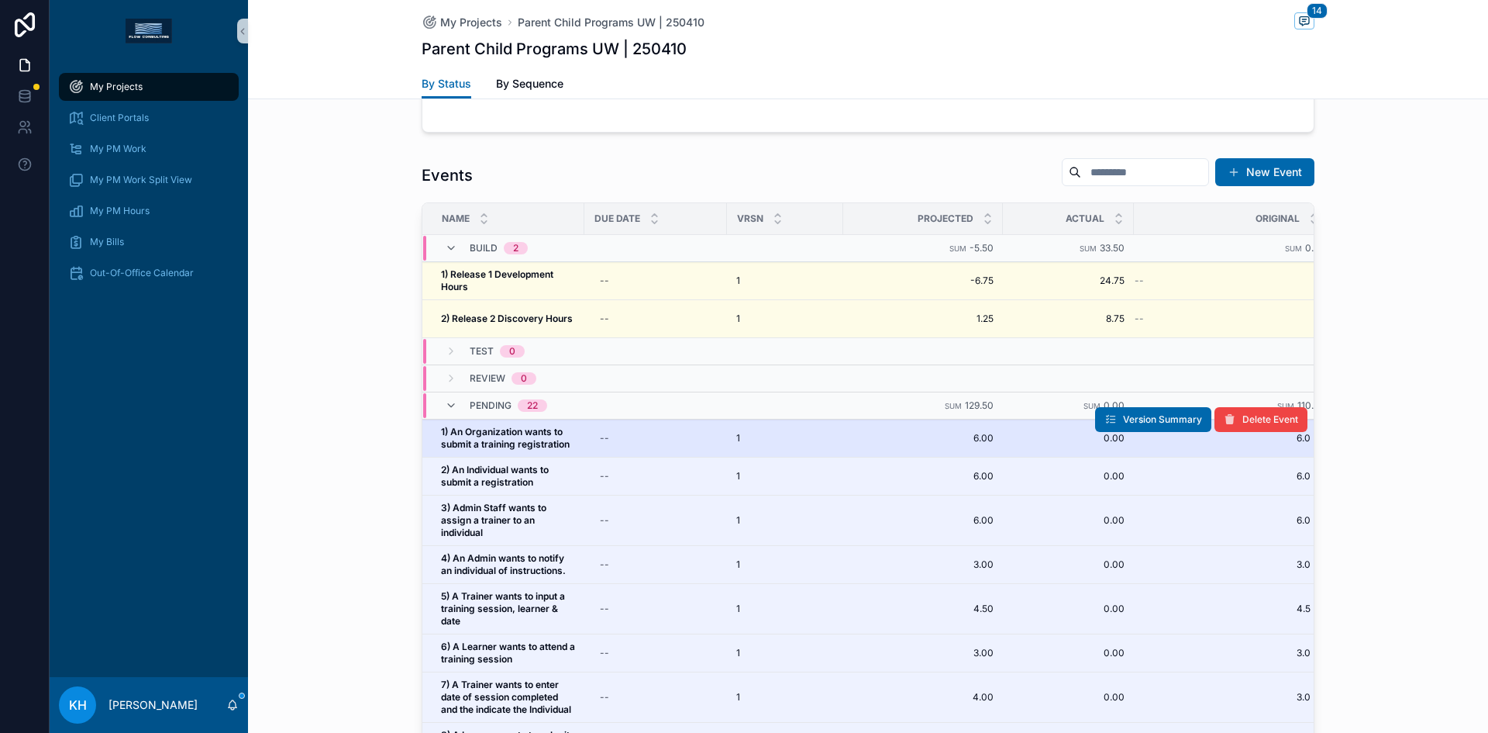
click at [512, 442] on strong "1) An Organization wants to submit a training registration" at bounding box center [505, 438] width 129 height 24
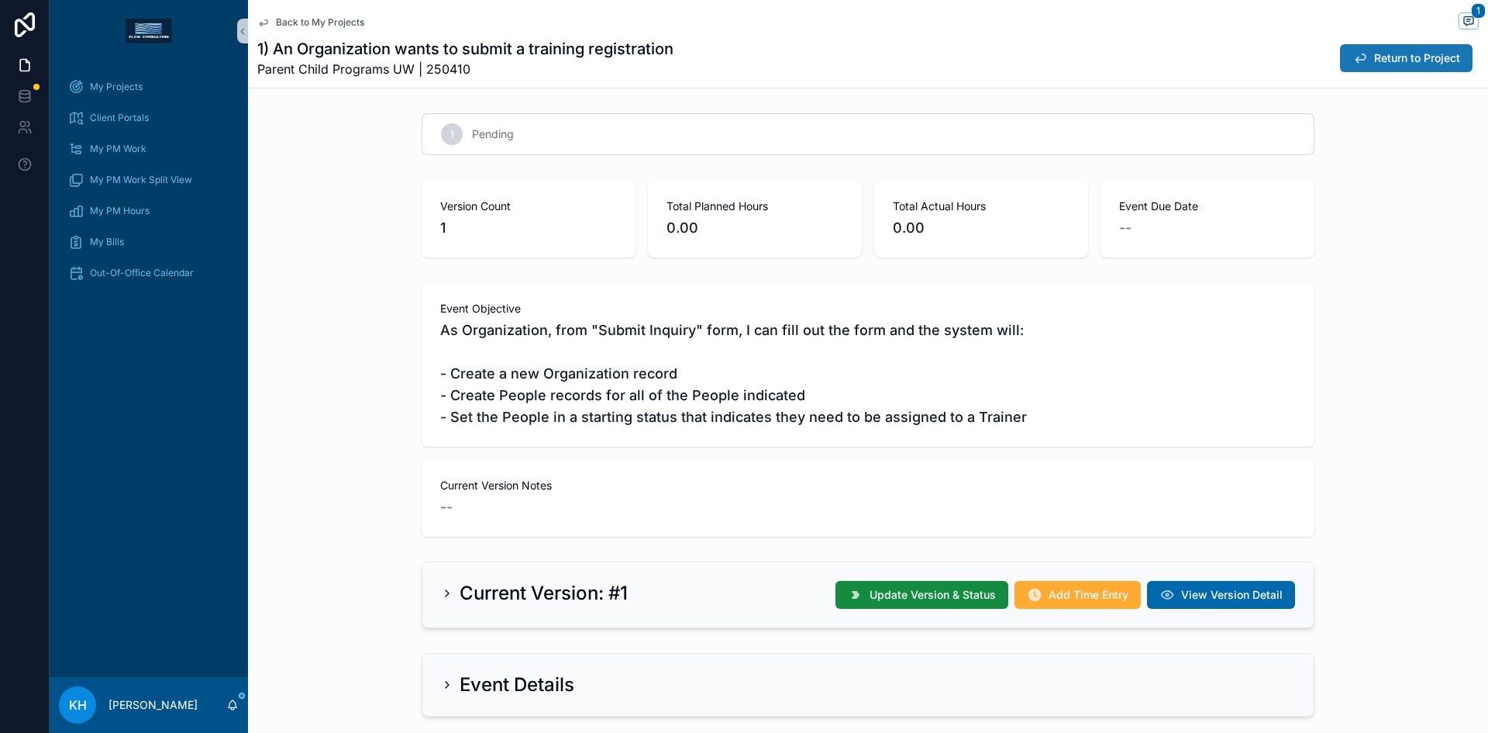
click at [1353, 65] on icon "scrollable content" at bounding box center [1361, 58] width 16 height 16
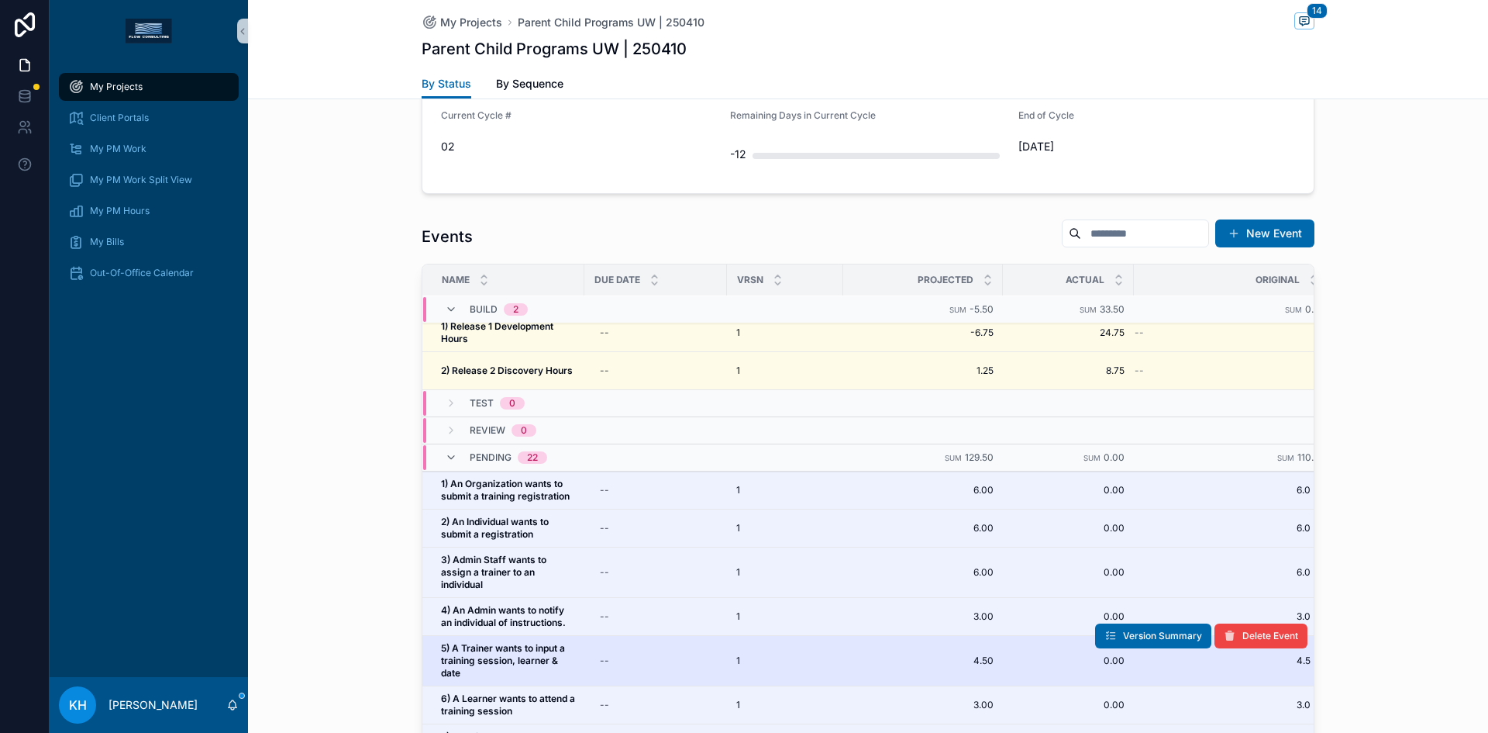
scroll to position [102, 0]
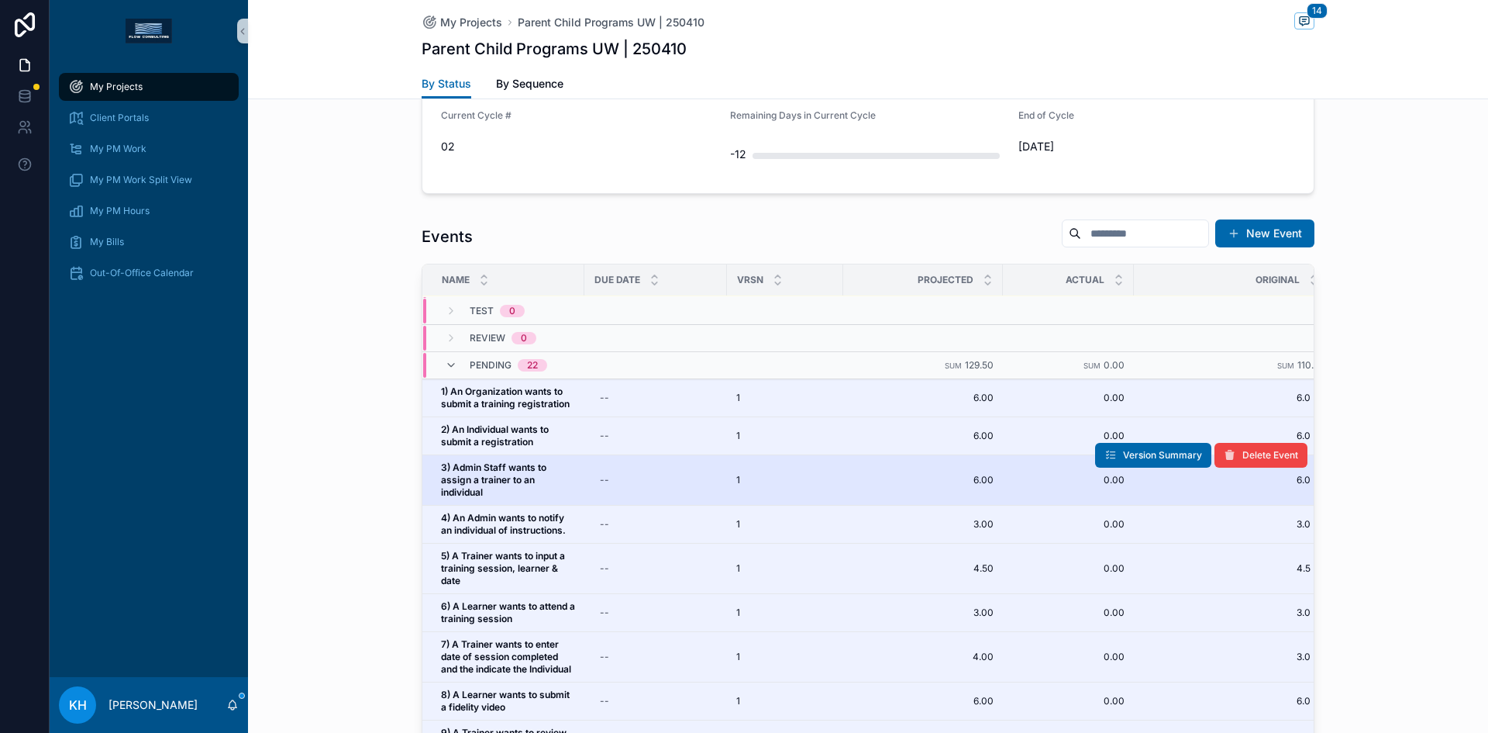
click at [516, 490] on span "3) Admin Staff wants to assign a trainer to an individual" at bounding box center [508, 479] width 134 height 37
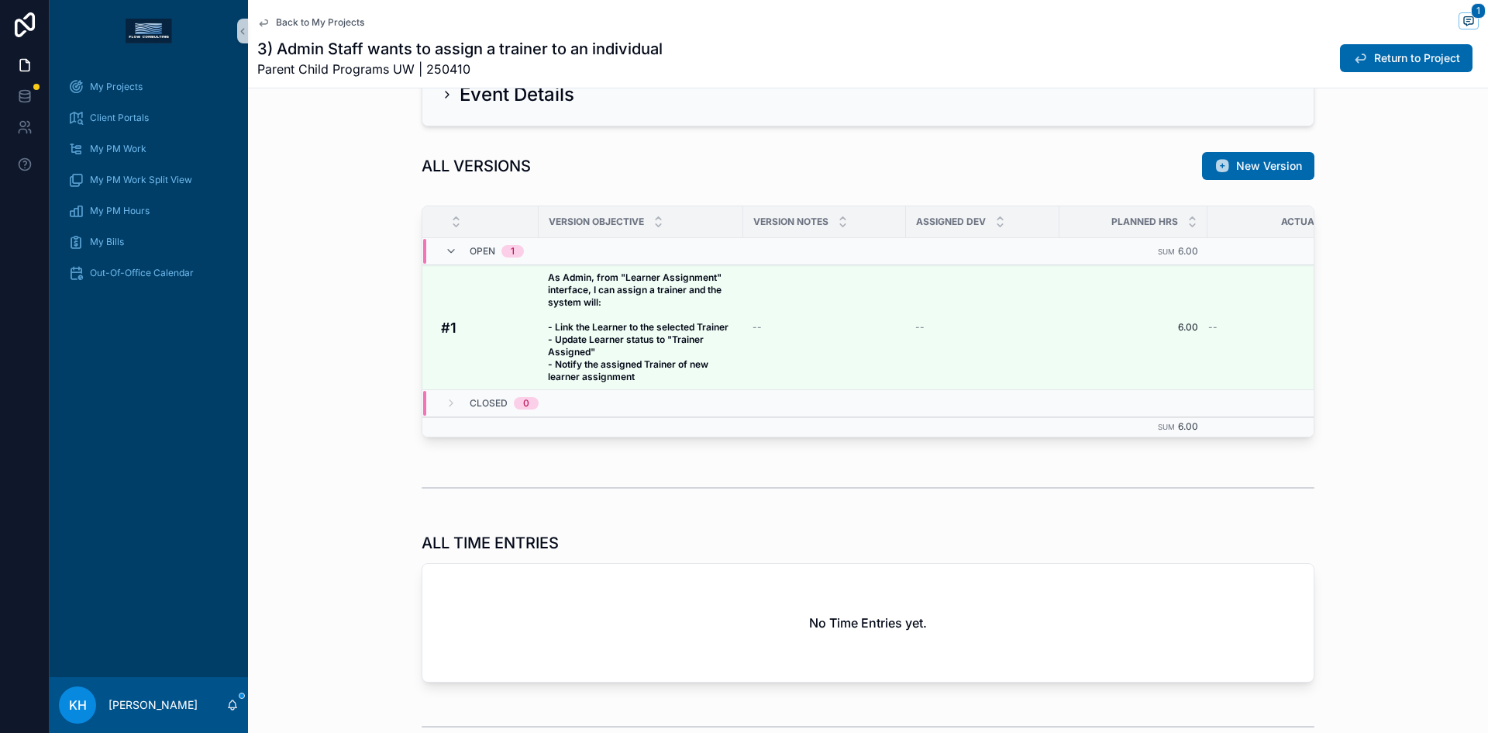
scroll to position [598, 0]
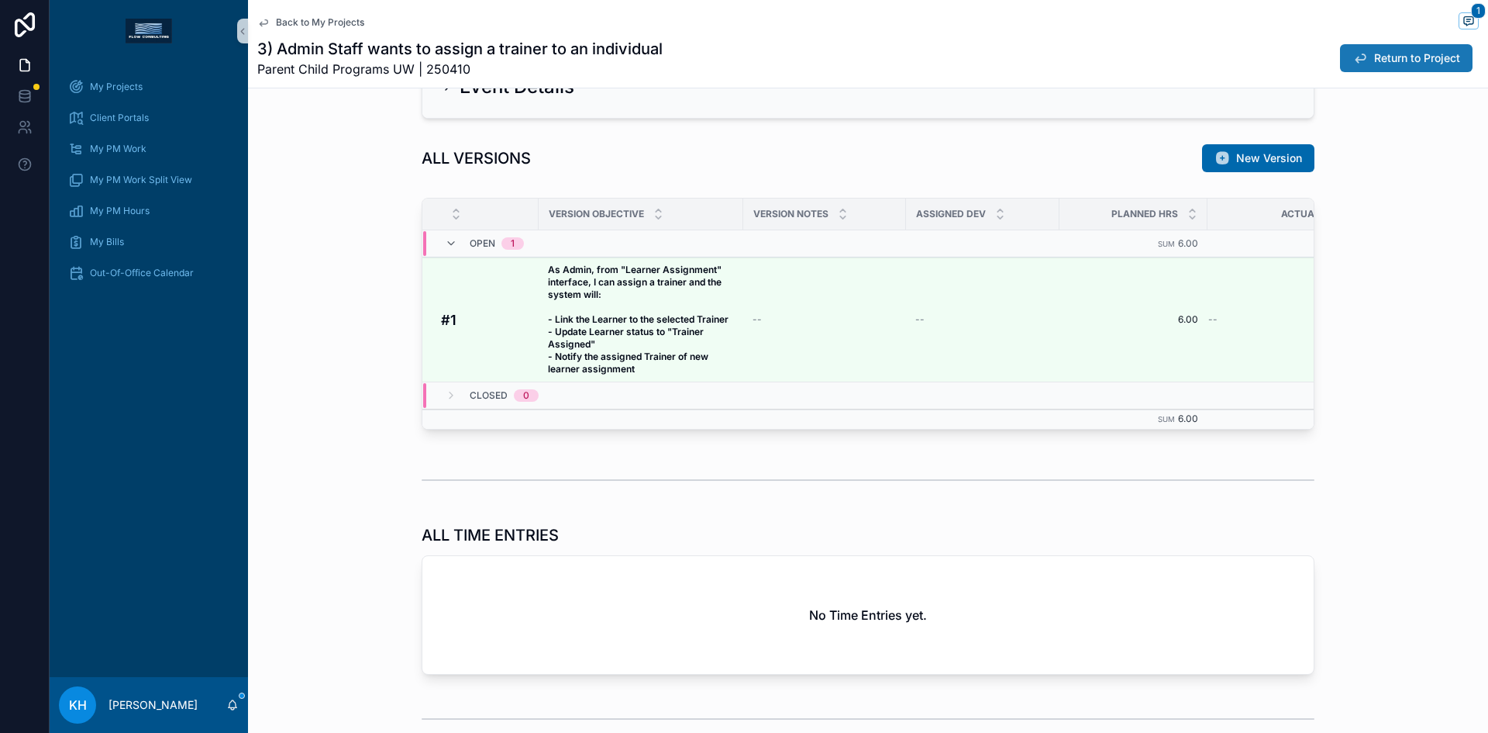
click at [1389, 59] on span "Return to Project" at bounding box center [1417, 58] width 86 height 16
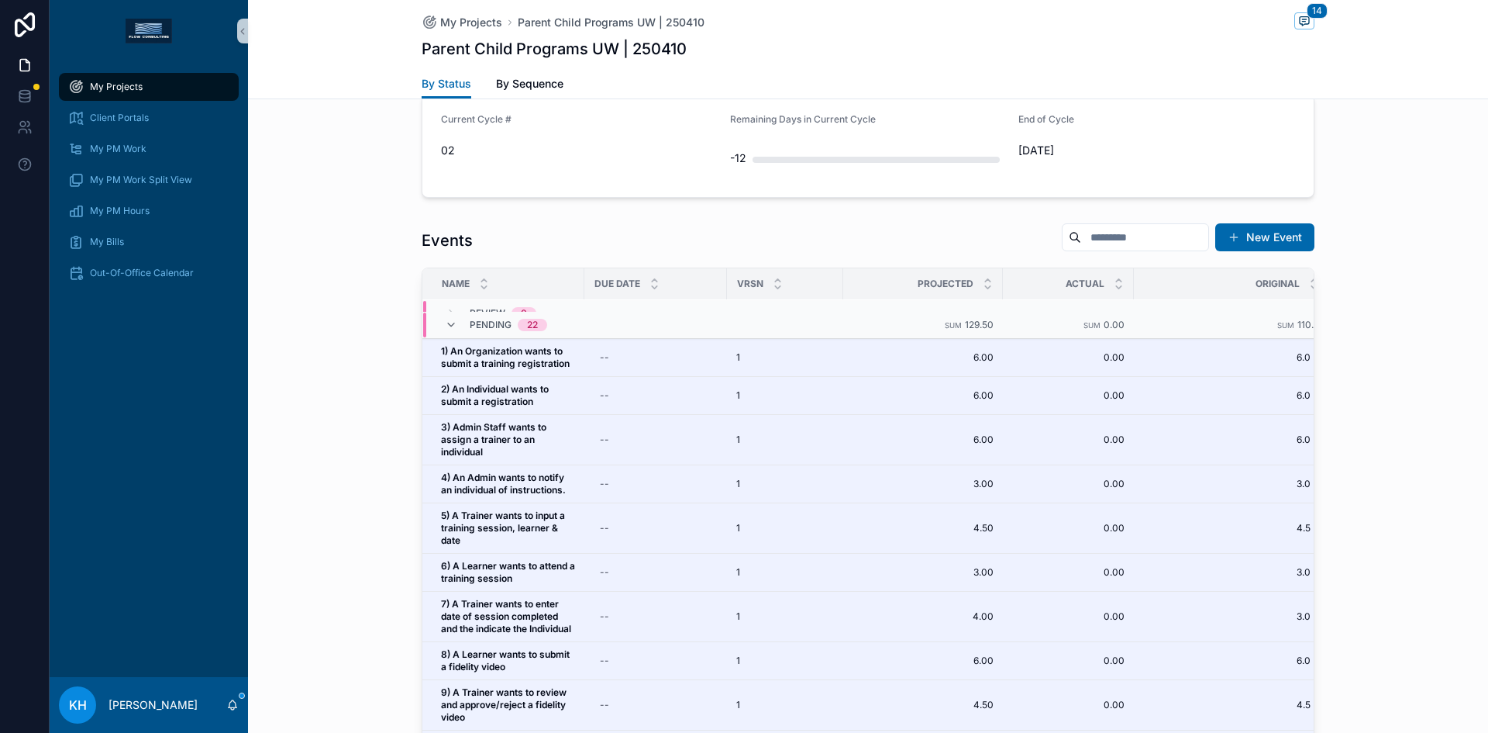
scroll to position [103, 0]
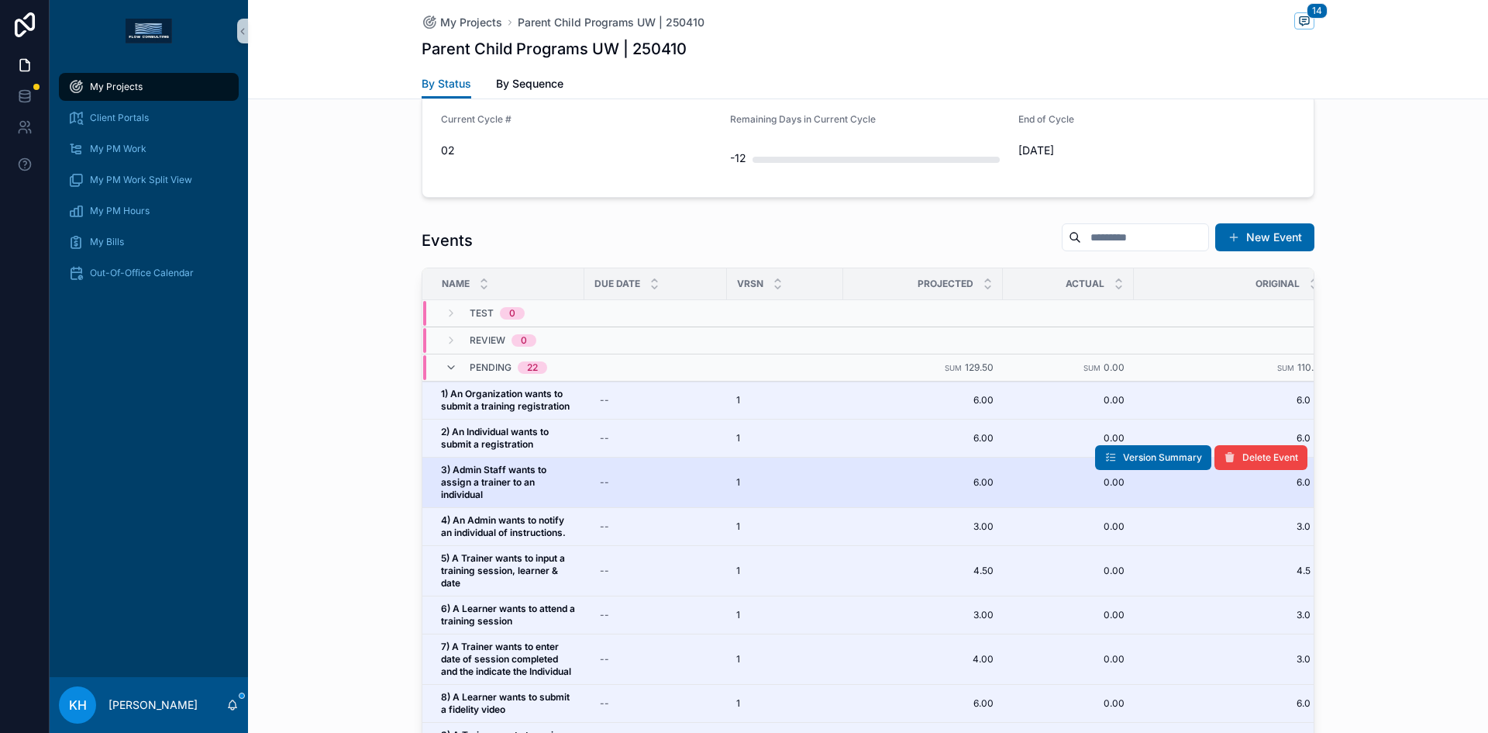
click at [495, 488] on span "3) Admin Staff wants to assign a trainer to an individual" at bounding box center [508, 482] width 134 height 37
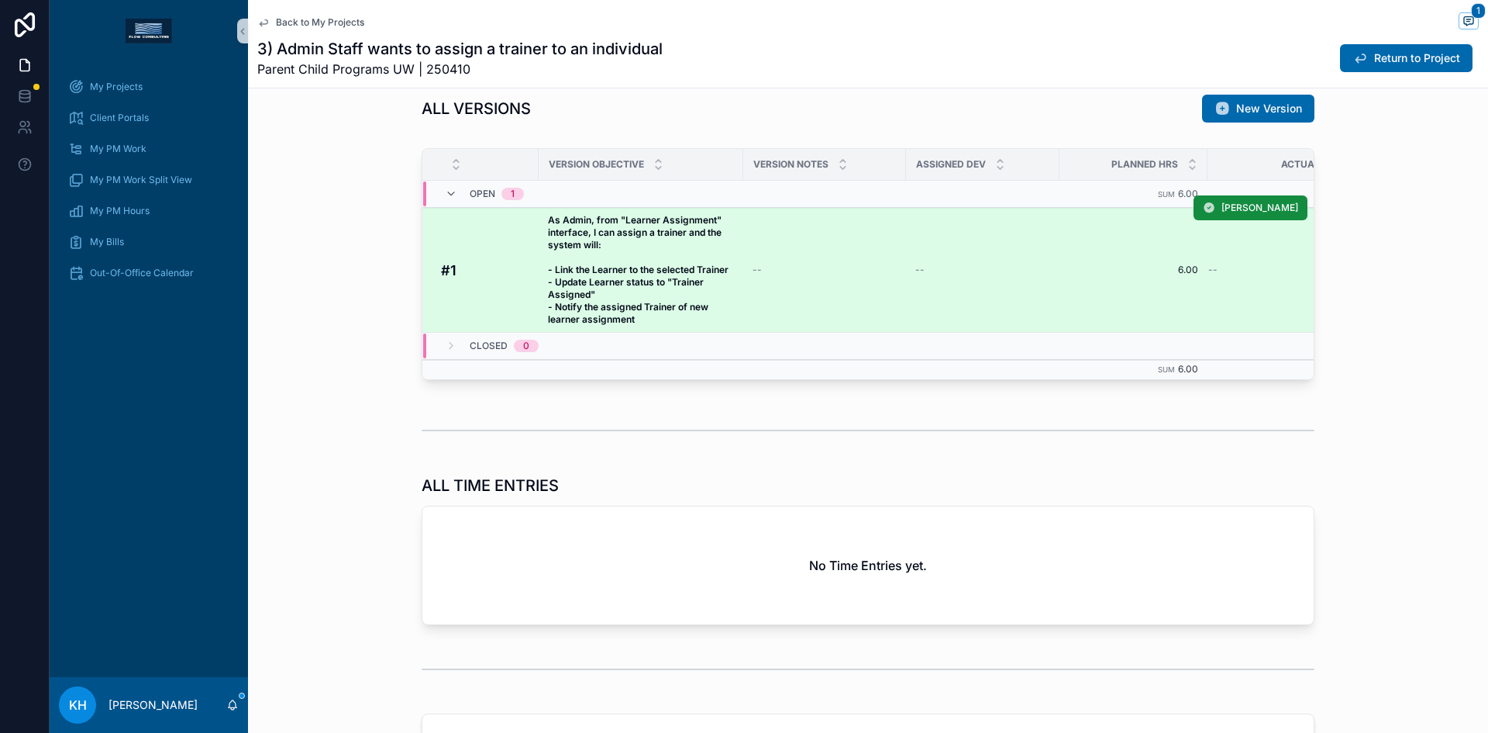
click at [626, 302] on strong "As Admin, from "Learner Assignment" interface, I can assign a trainer and the s…" at bounding box center [638, 269] width 181 height 111
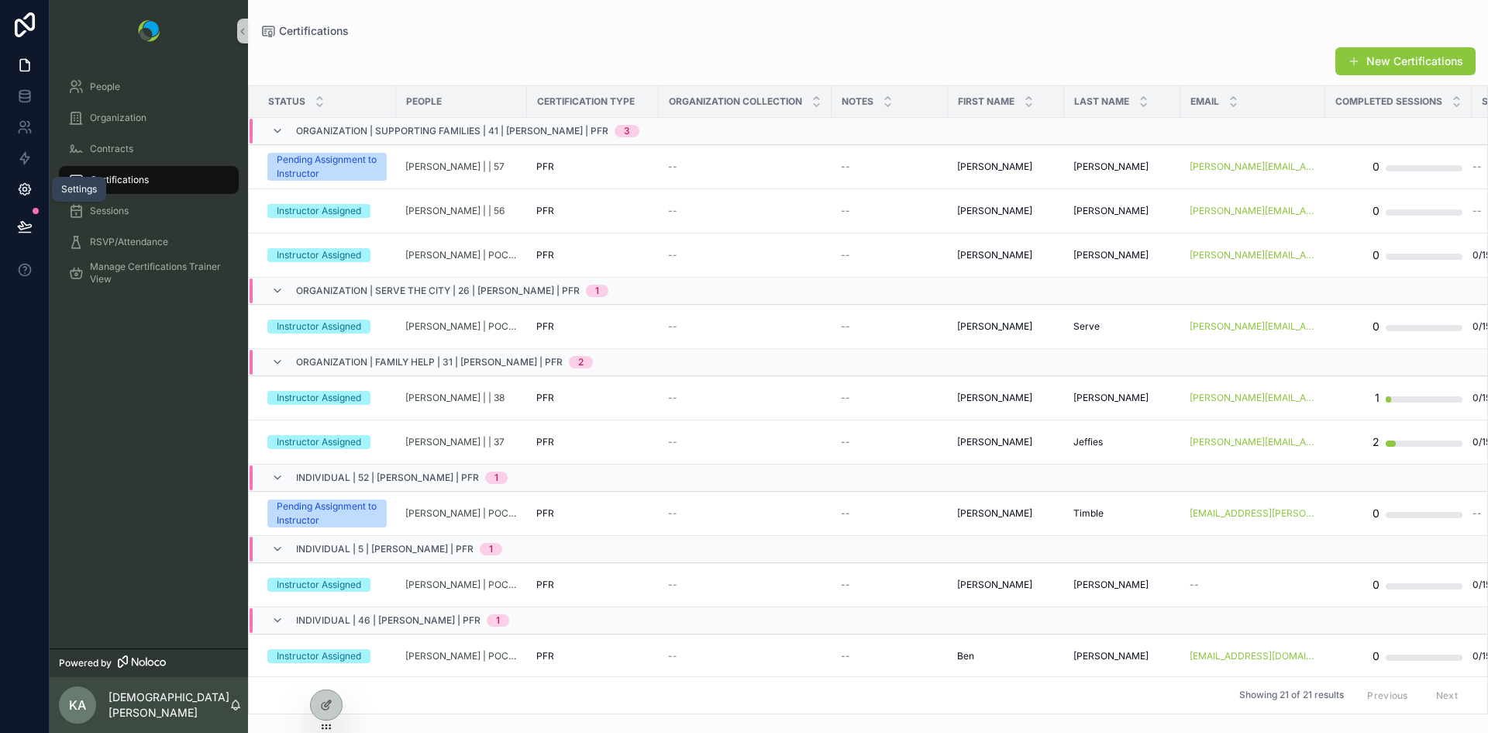
click at [26, 186] on icon at bounding box center [25, 189] width 16 height 16
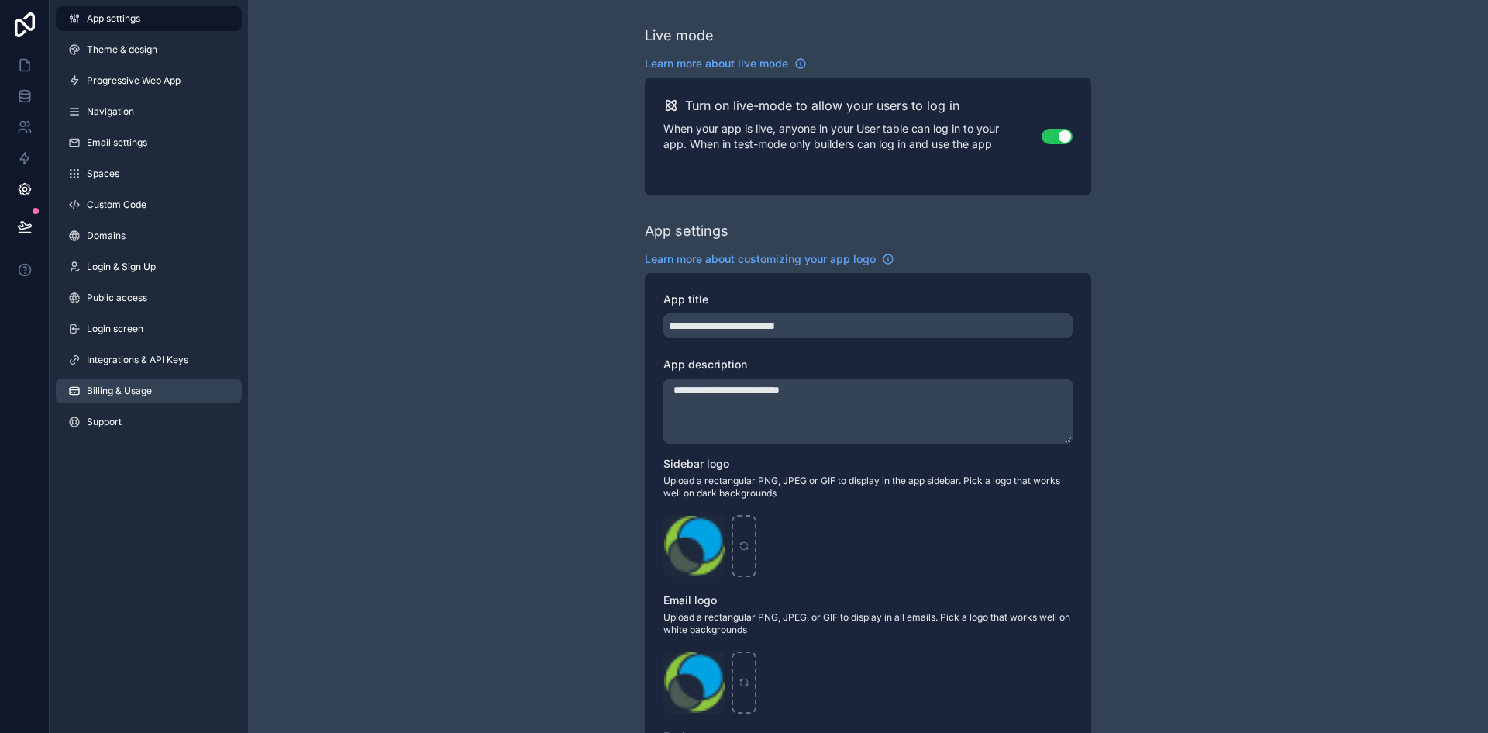
click at [94, 393] on span "Billing & Usage" at bounding box center [119, 390] width 65 height 12
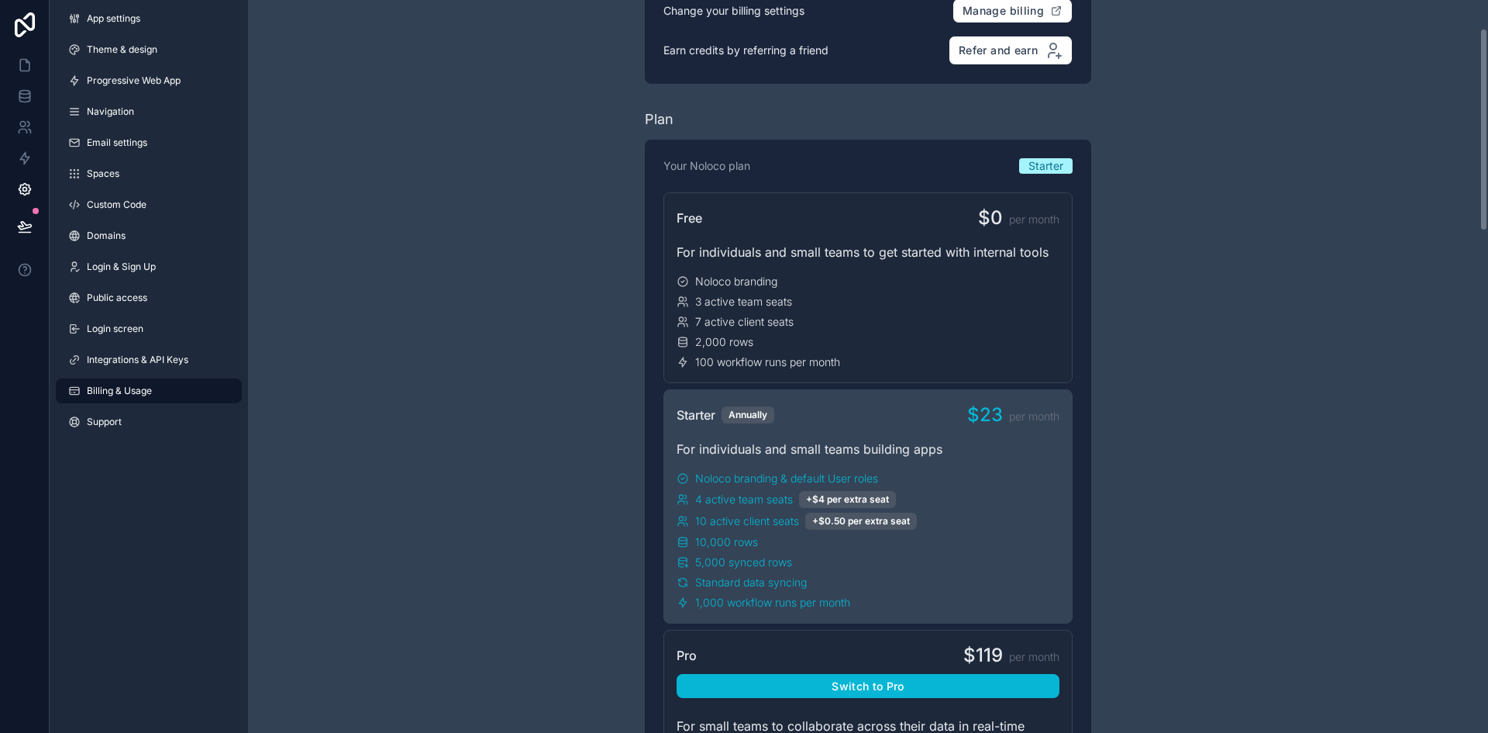
scroll to position [105, 0]
click at [746, 478] on span "Noloco branding & default User roles" at bounding box center [786, 478] width 183 height 16
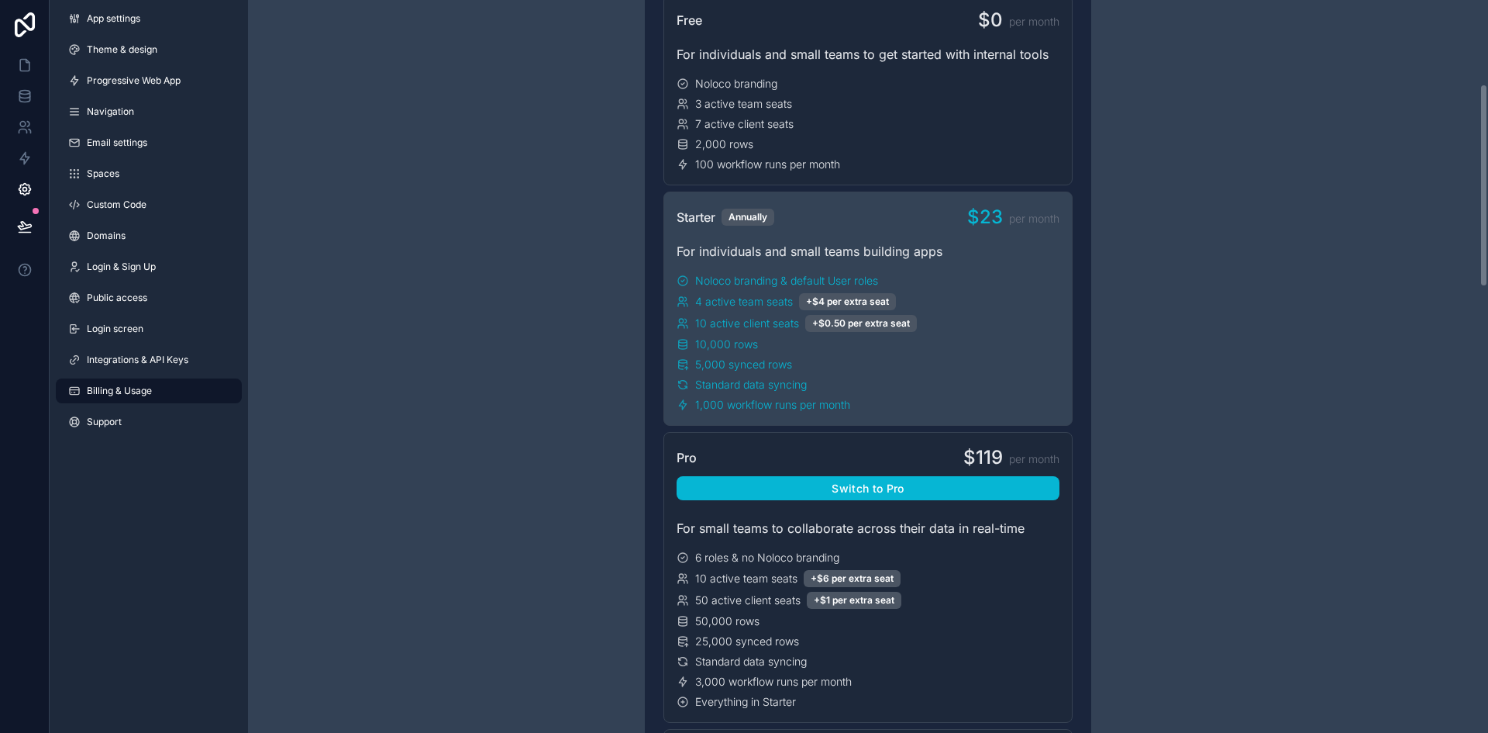
scroll to position [302, 0]
click at [17, 61] on icon at bounding box center [25, 65] width 16 height 16
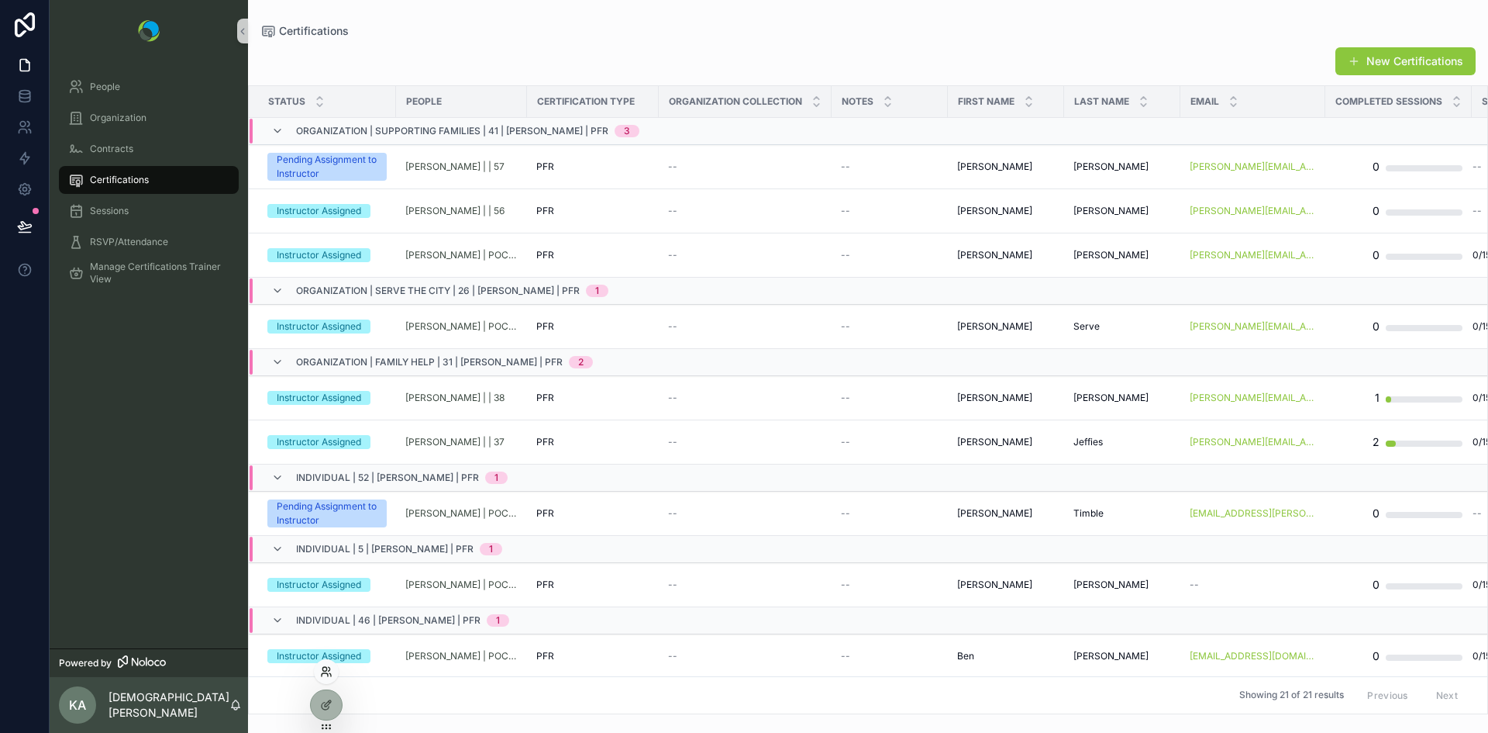
click at [325, 674] on icon at bounding box center [326, 671] width 12 height 12
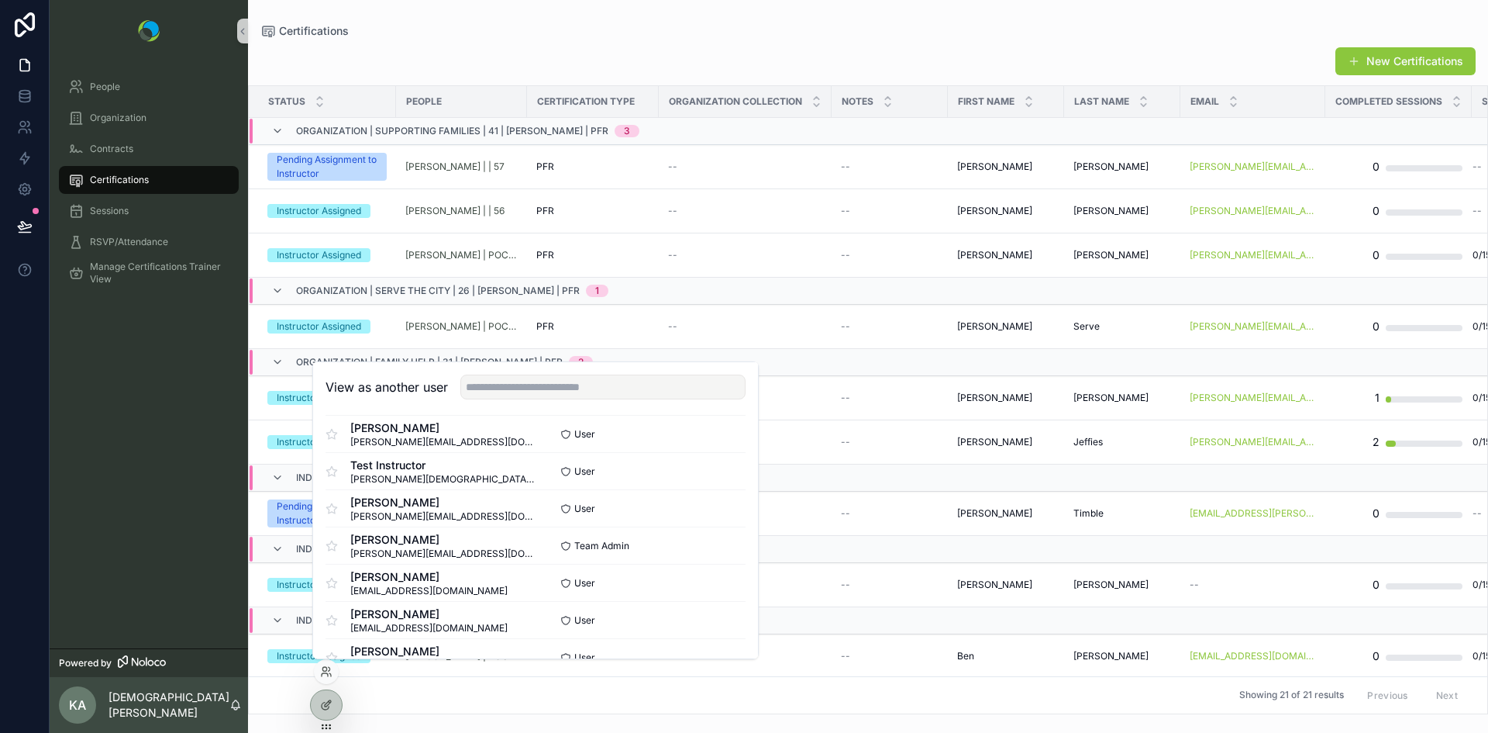
scroll to position [1163, 0]
click at [710, 470] on button "Select" at bounding box center [725, 471] width 40 height 22
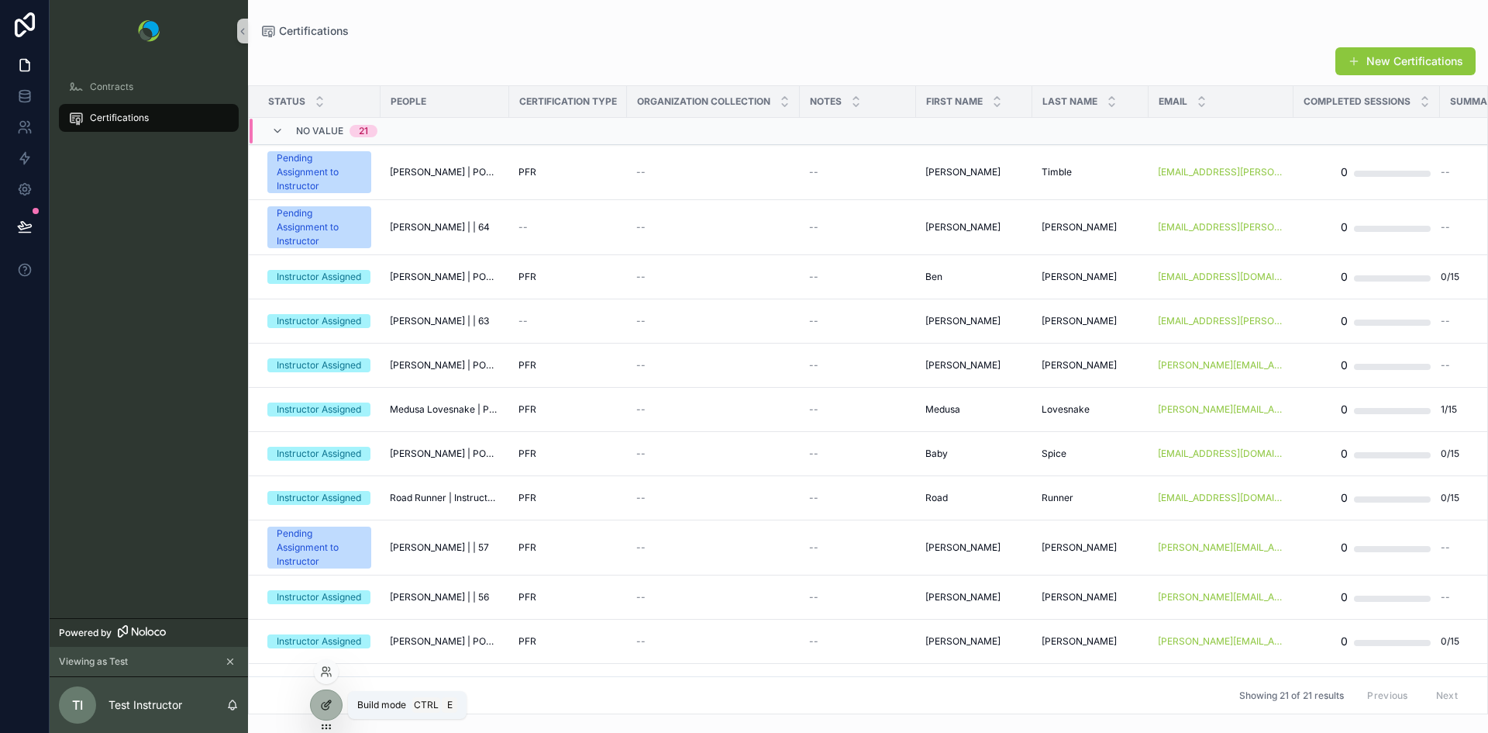
click at [322, 708] on icon at bounding box center [326, 704] width 12 height 12
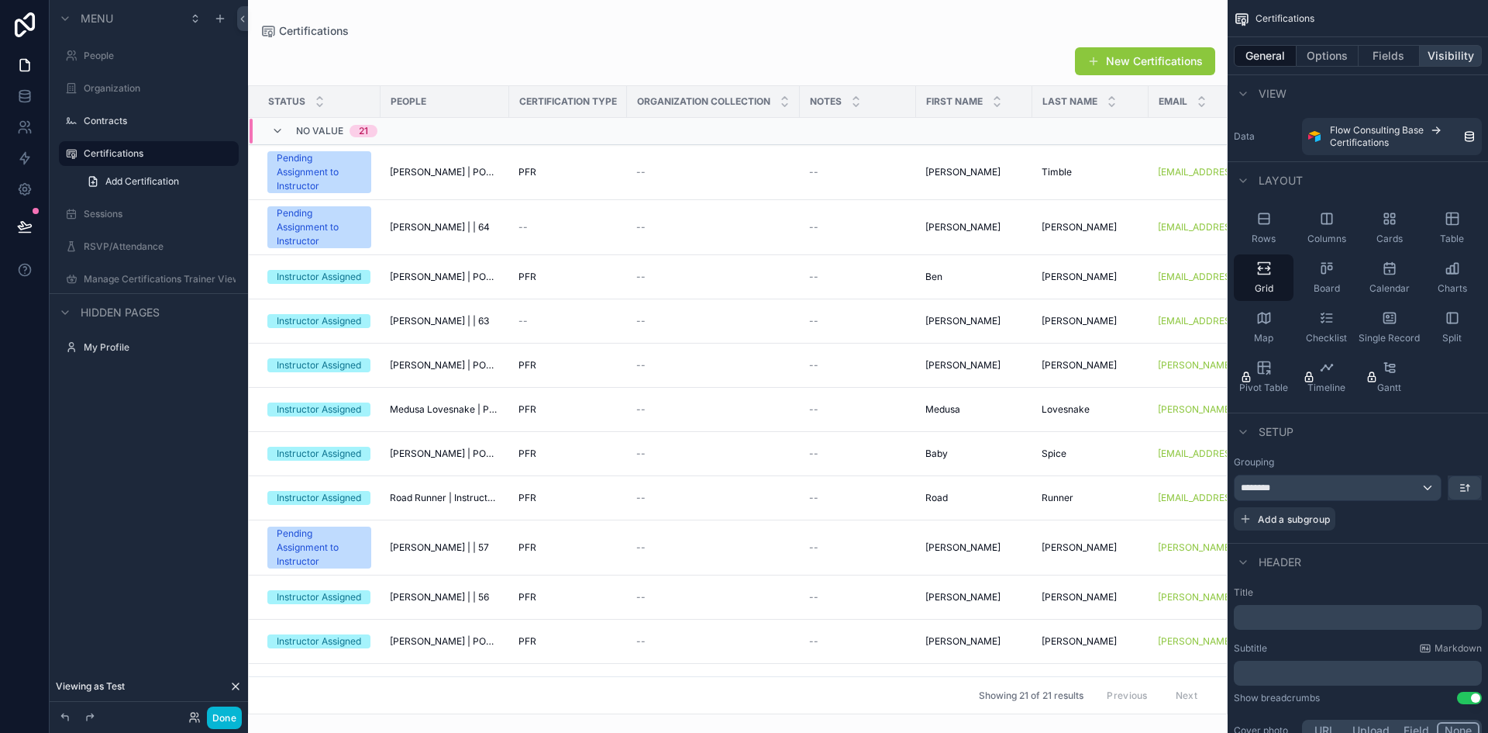
click at [1446, 51] on button "Visibility" at bounding box center [1451, 56] width 62 height 22
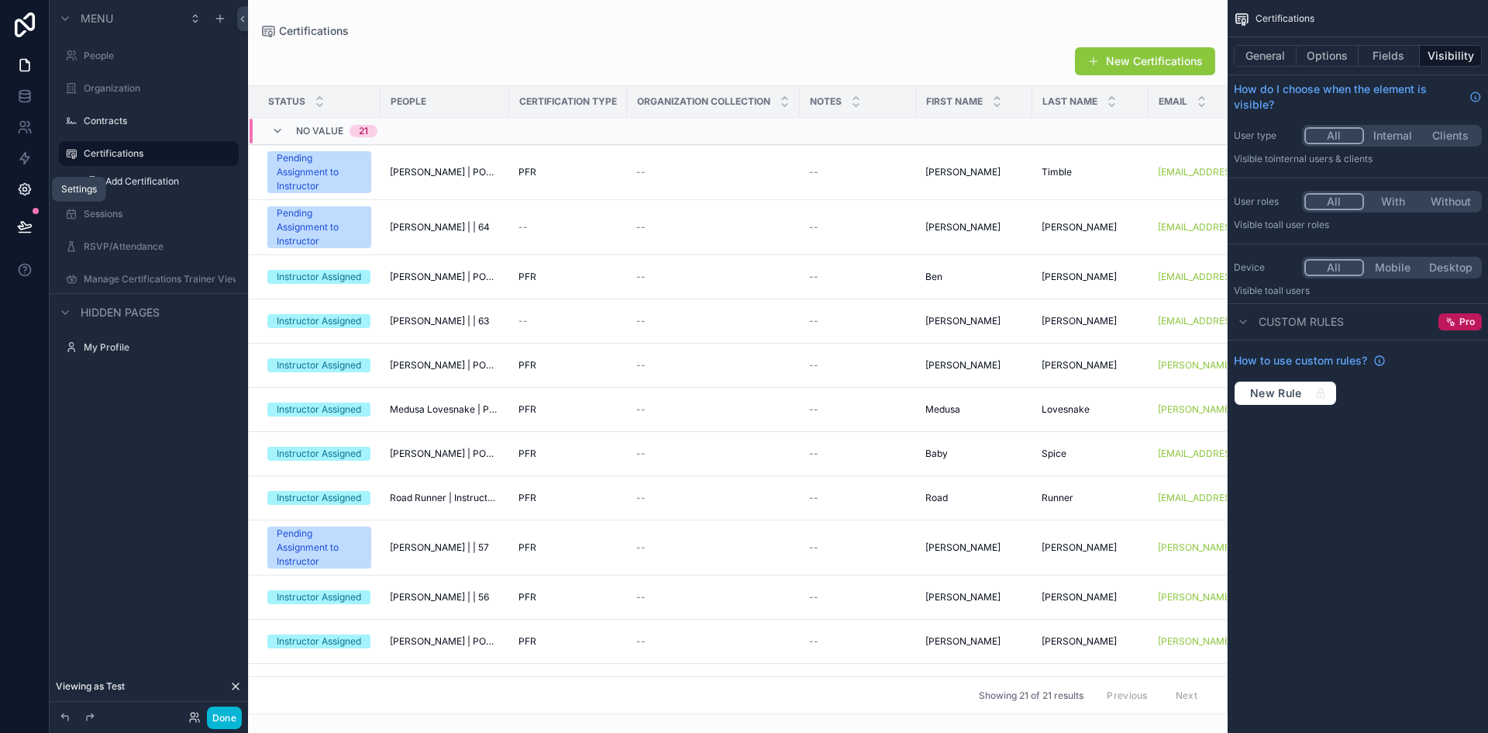
click at [26, 183] on icon at bounding box center [25, 189] width 16 height 16
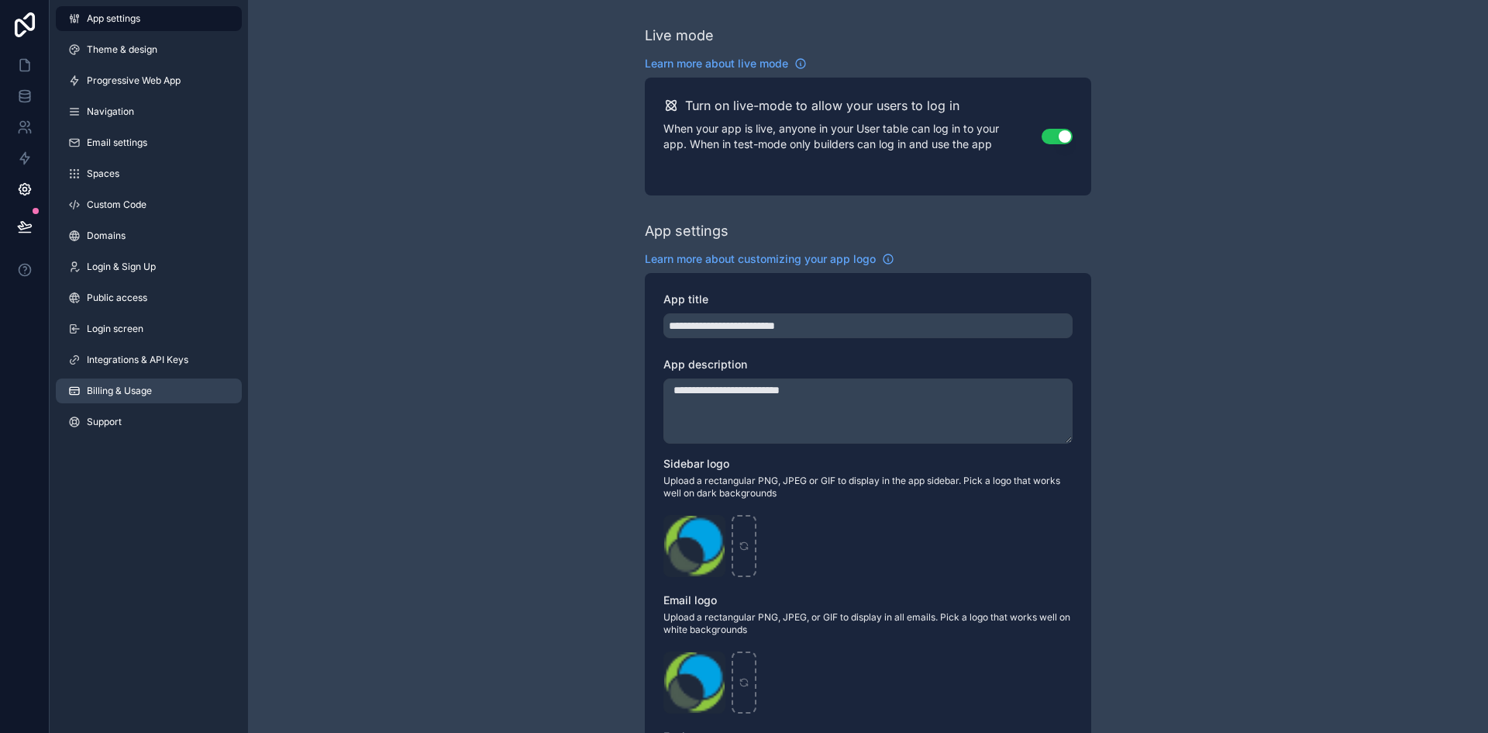
click at [104, 398] on link "Billing & Usage" at bounding box center [149, 390] width 186 height 25
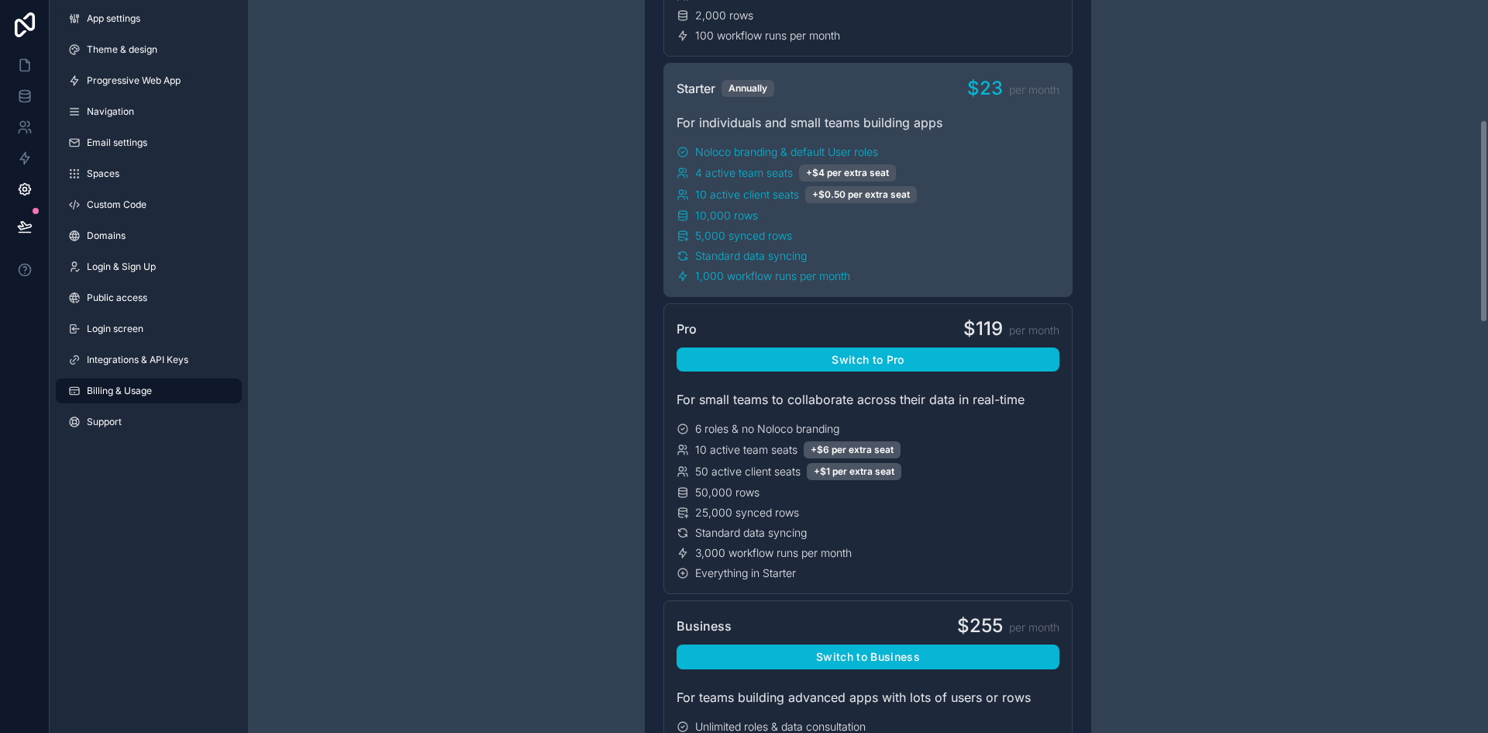
scroll to position [431, 0]
click at [25, 67] on icon at bounding box center [25, 65] width 16 height 16
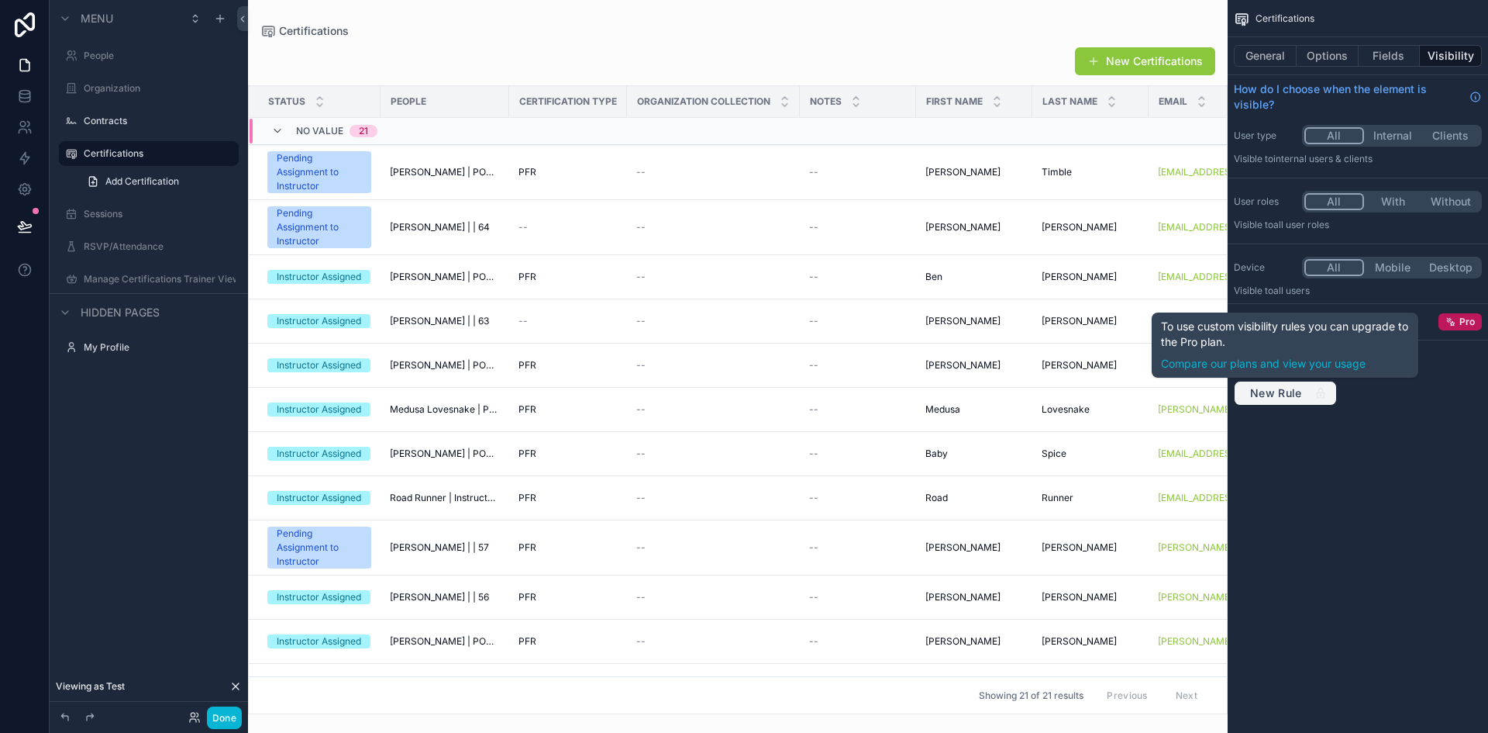
click at [1288, 398] on span "New Rule" at bounding box center [1276, 393] width 64 height 14
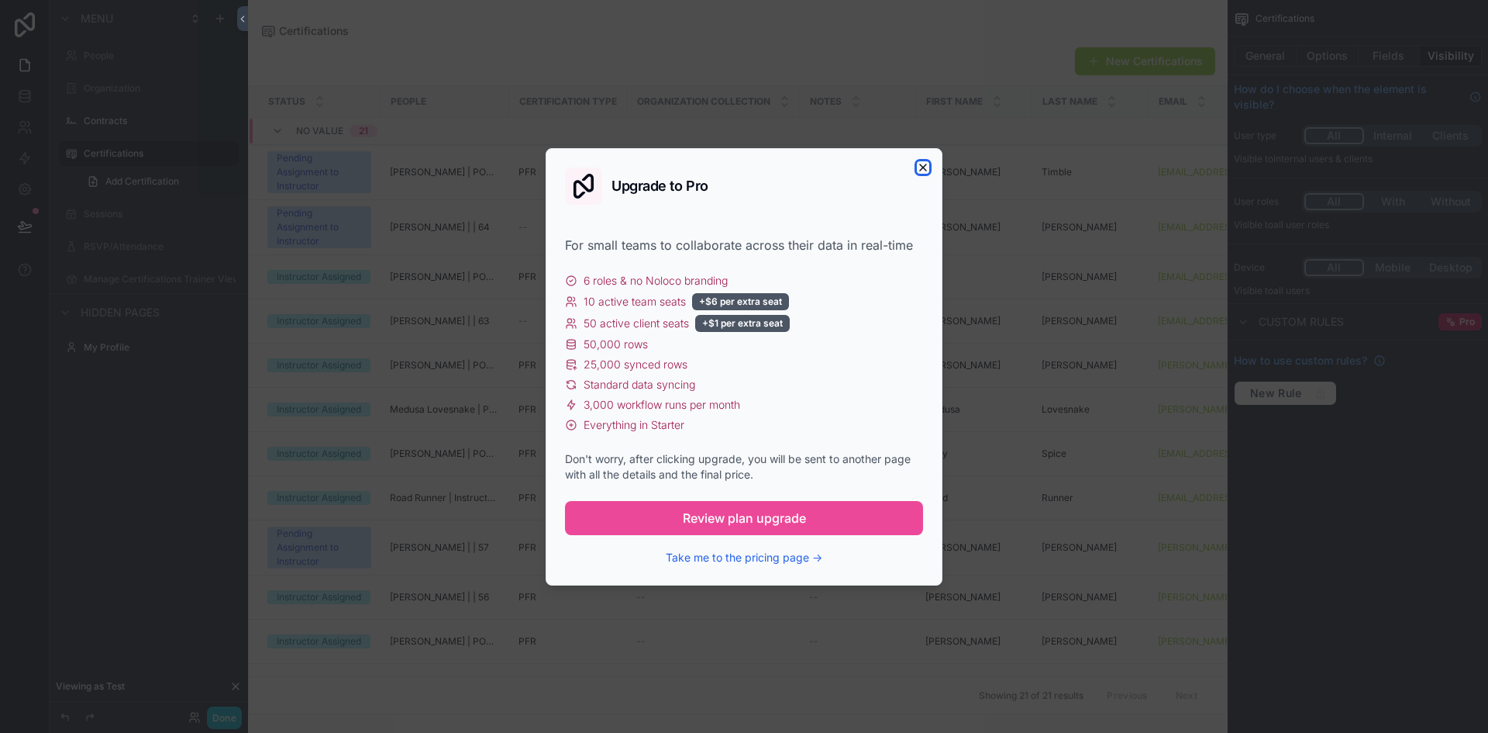
click at [923, 171] on icon "button" at bounding box center [923, 167] width 12 height 12
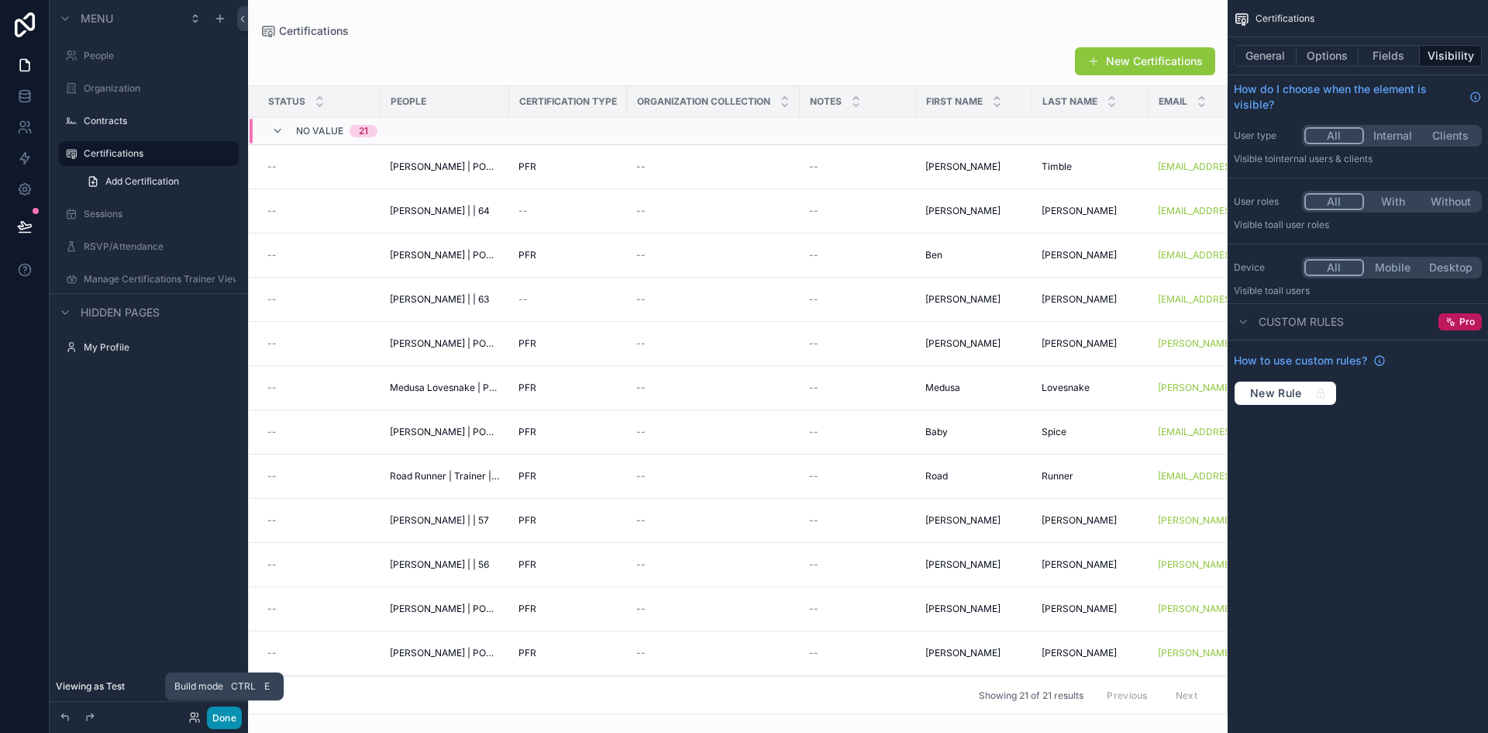
click at [215, 722] on button "Done" at bounding box center [224, 717] width 35 height 22
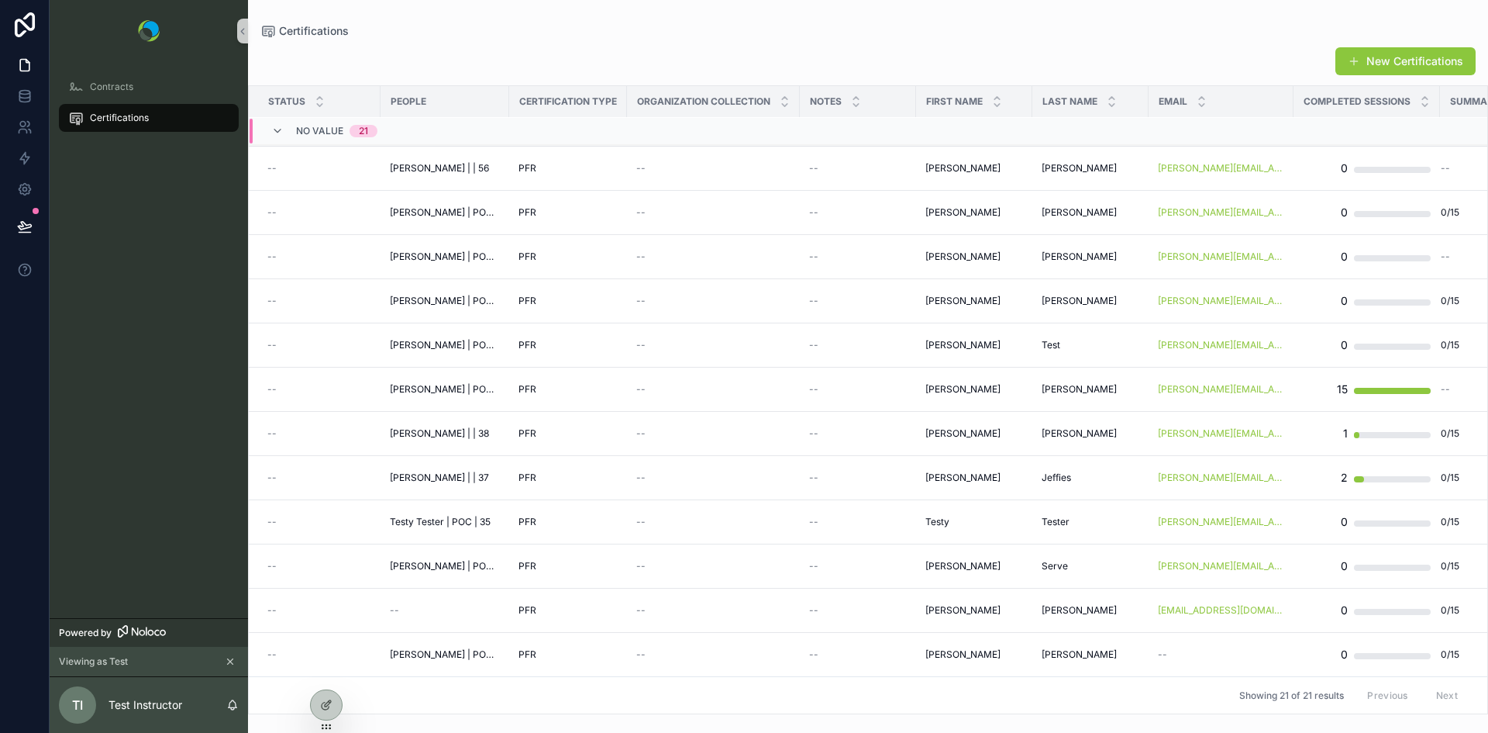
scroll to position [408, 0]
click at [580, 206] on div "PFR" at bounding box center [568, 212] width 99 height 12
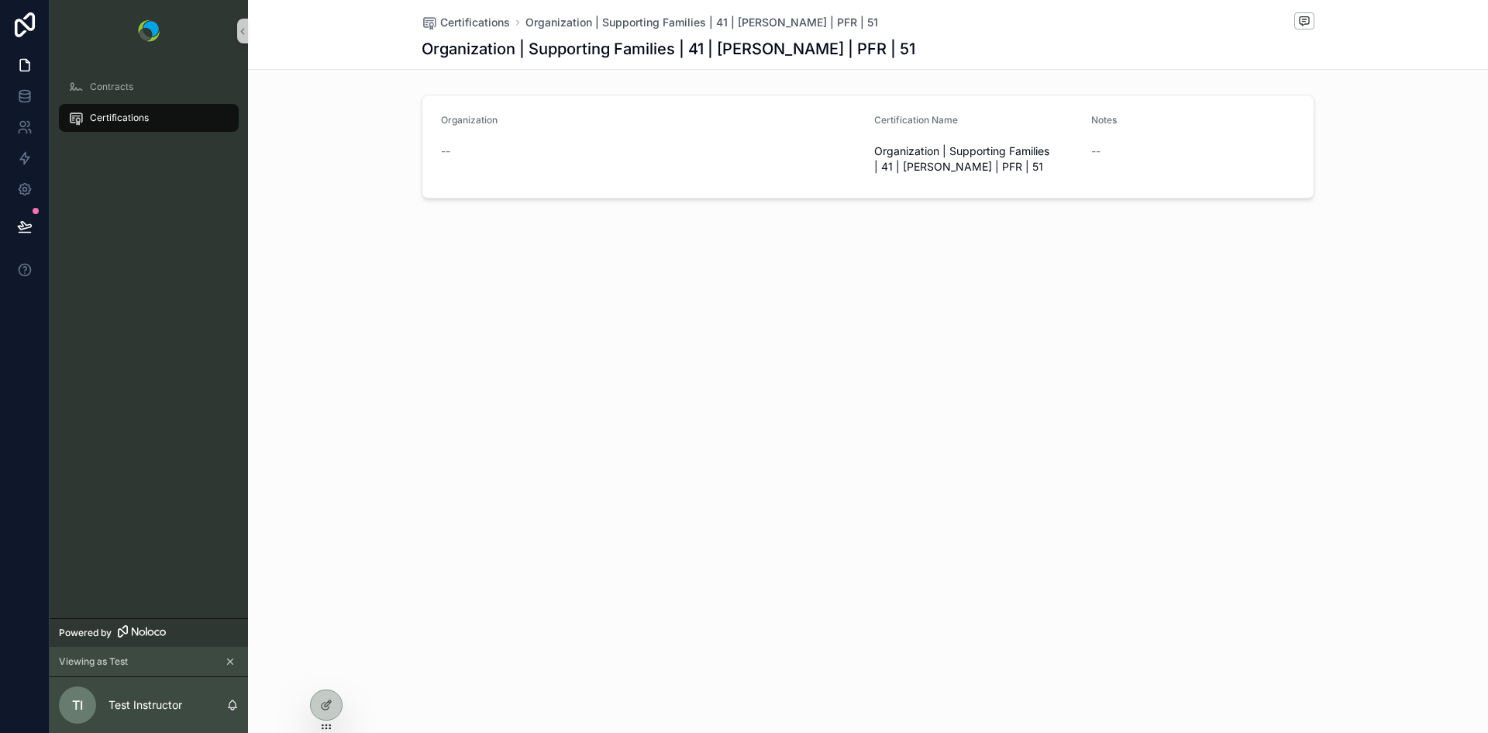
click at [102, 118] on span "Certifications" at bounding box center [119, 118] width 59 height 12
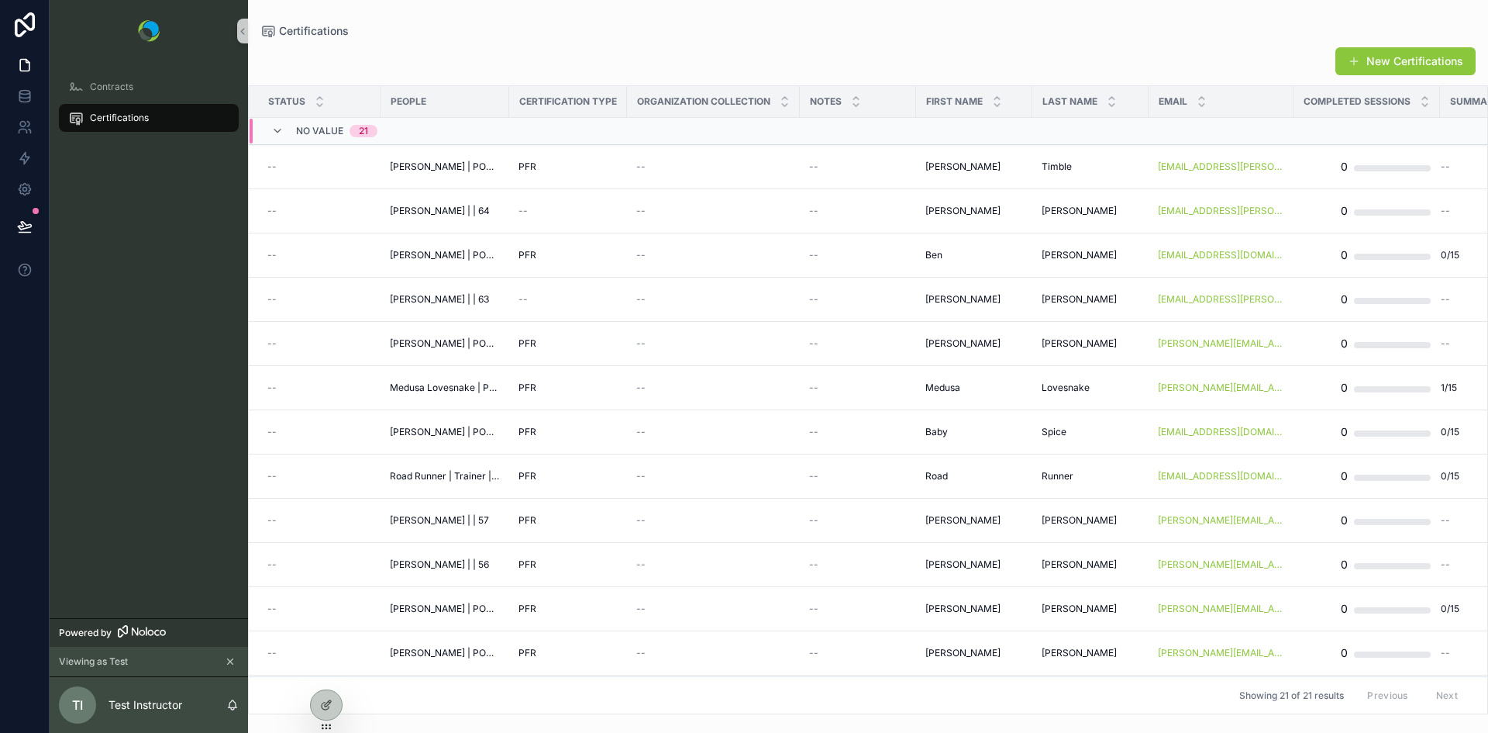
click at [229, 663] on icon "scrollable content" at bounding box center [230, 661] width 11 height 11
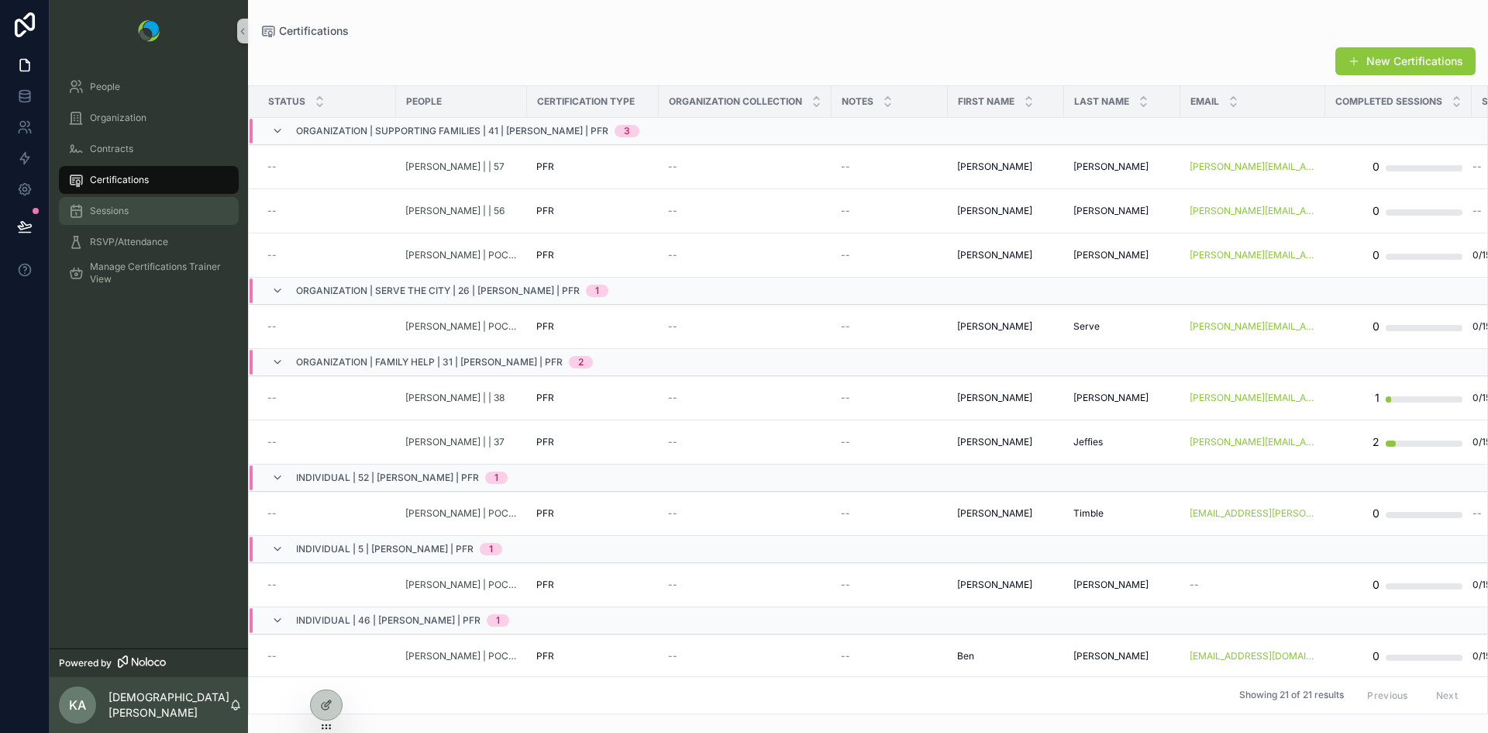
click at [114, 215] on span "Sessions" at bounding box center [109, 211] width 39 height 12
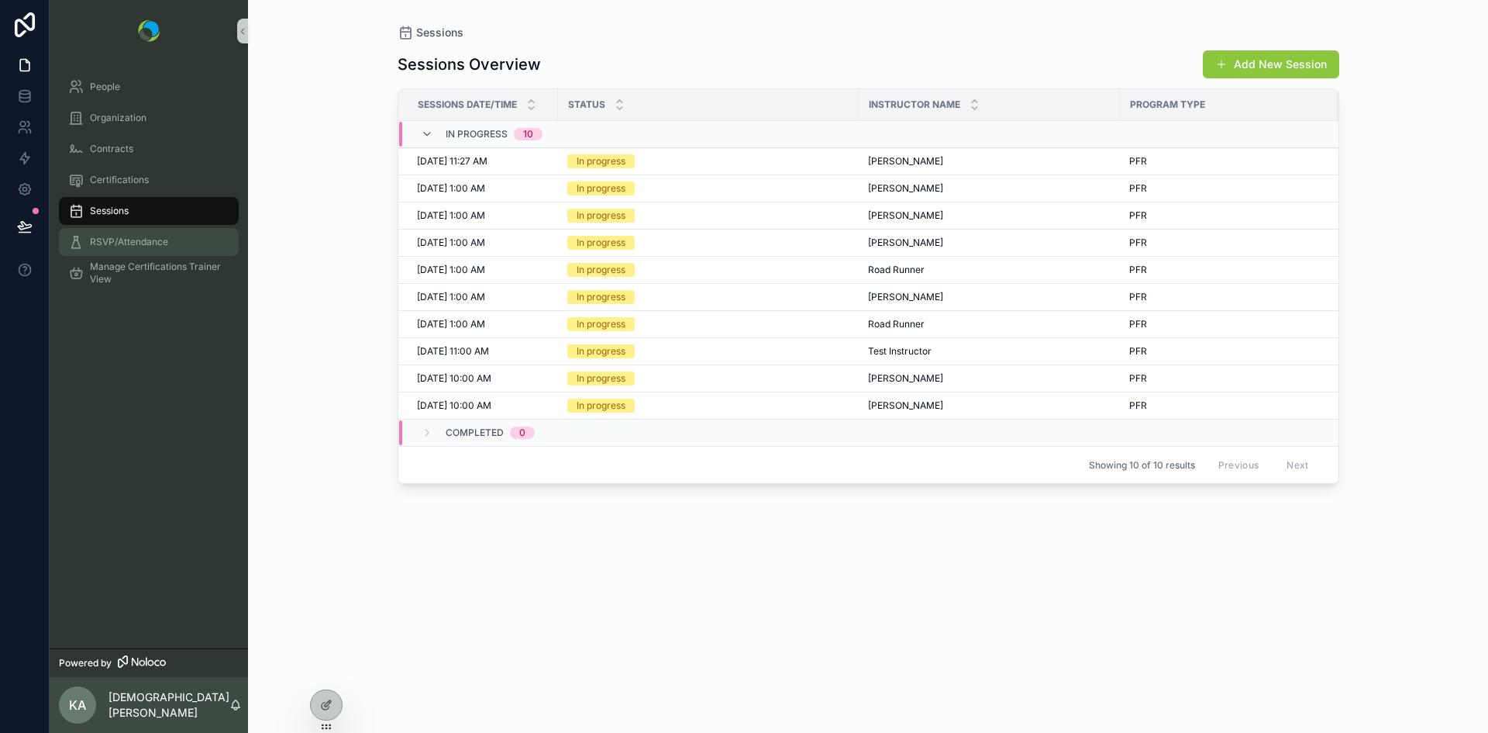
click at [114, 239] on span "RSVP/Attendance" at bounding box center [129, 242] width 78 height 12
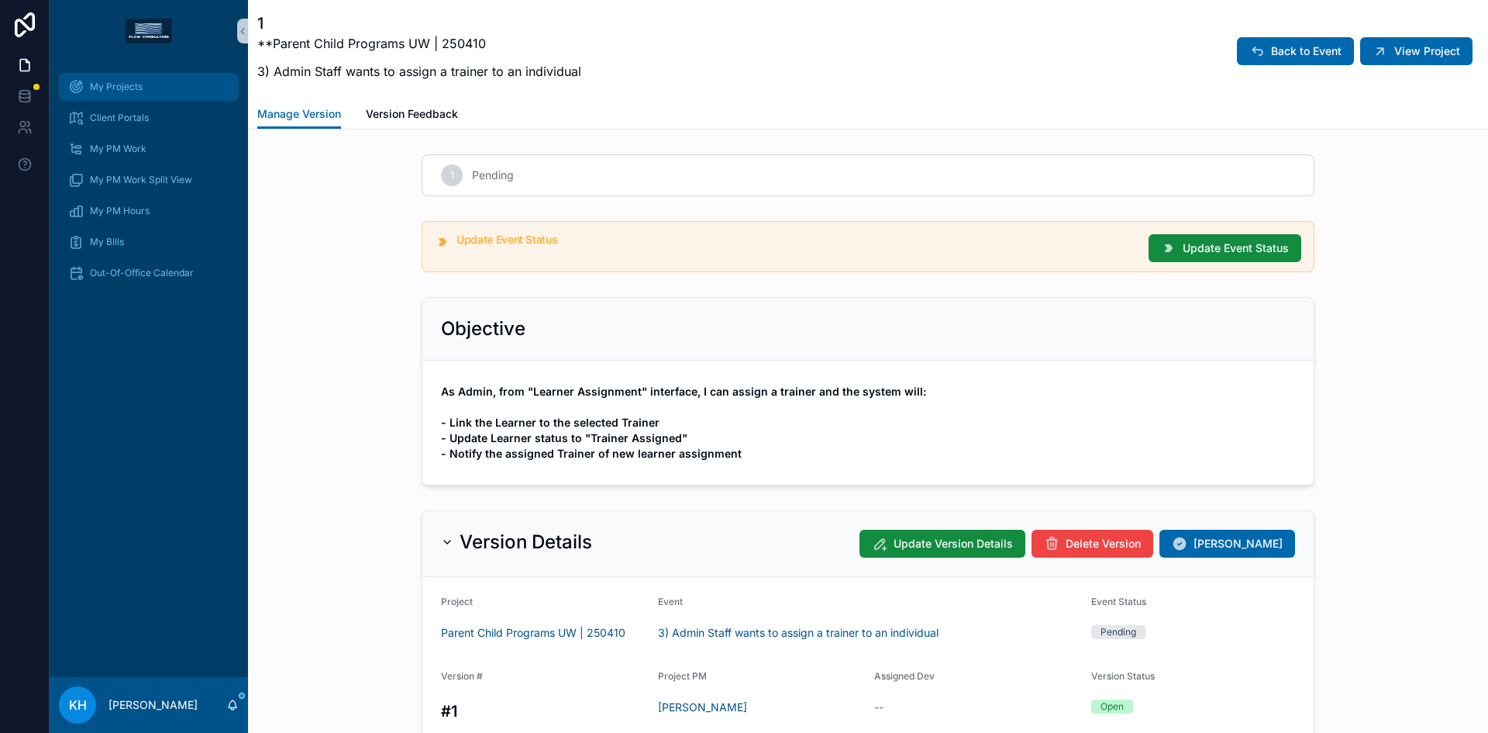
click at [142, 90] on span "My Projects" at bounding box center [116, 87] width 53 height 12
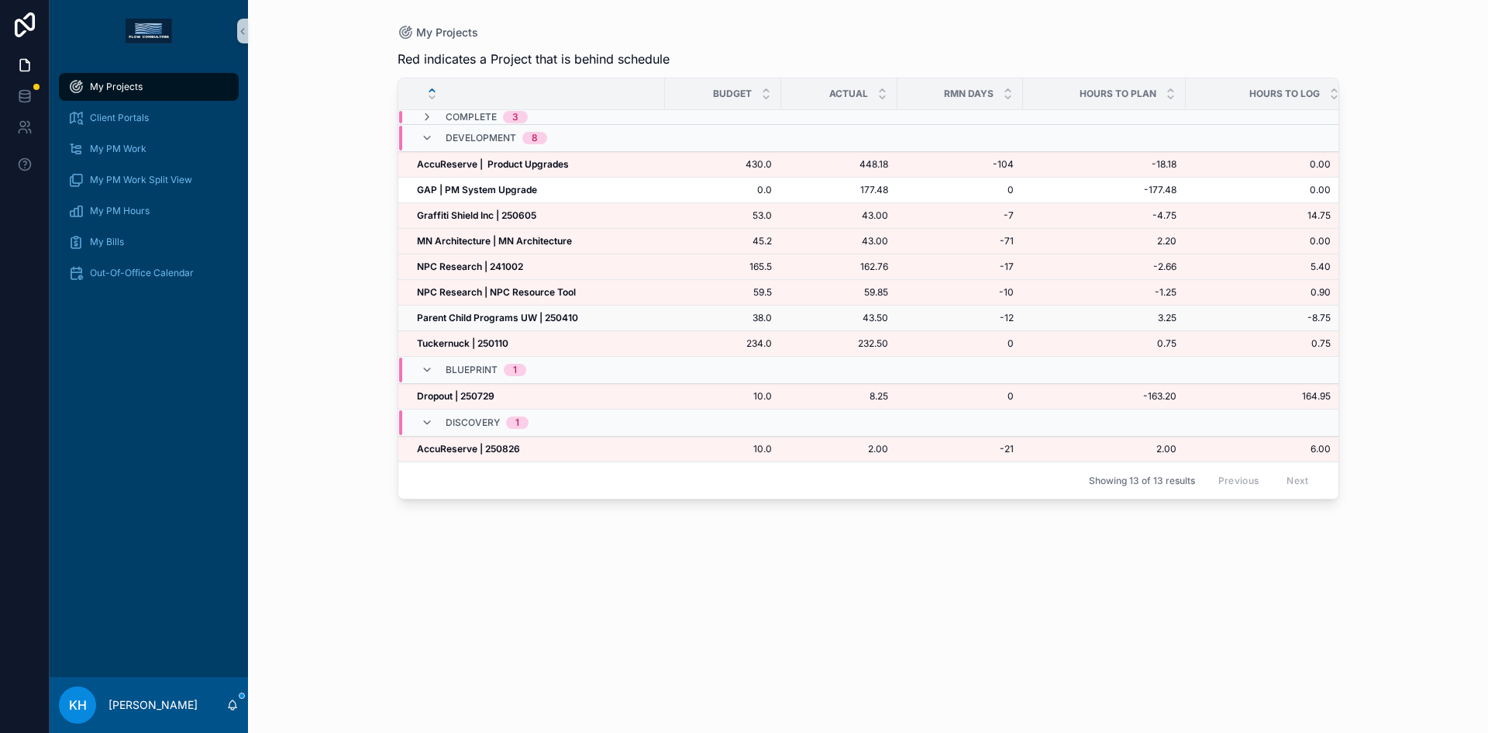
click at [540, 318] on strong "Parent Child Programs UW | 250410" at bounding box center [497, 318] width 161 height 12
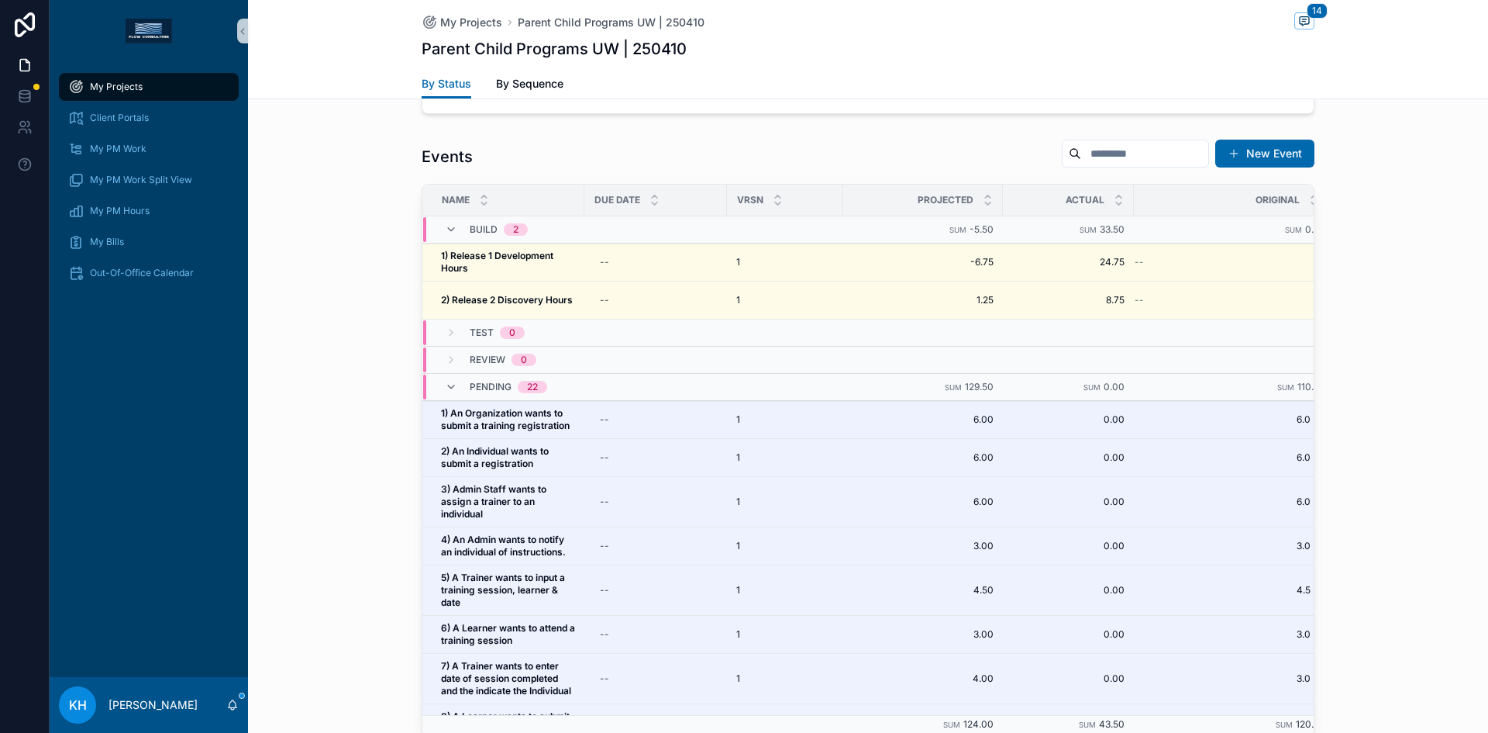
scroll to position [730, 0]
